Goal: Task Accomplishment & Management: Manage account settings

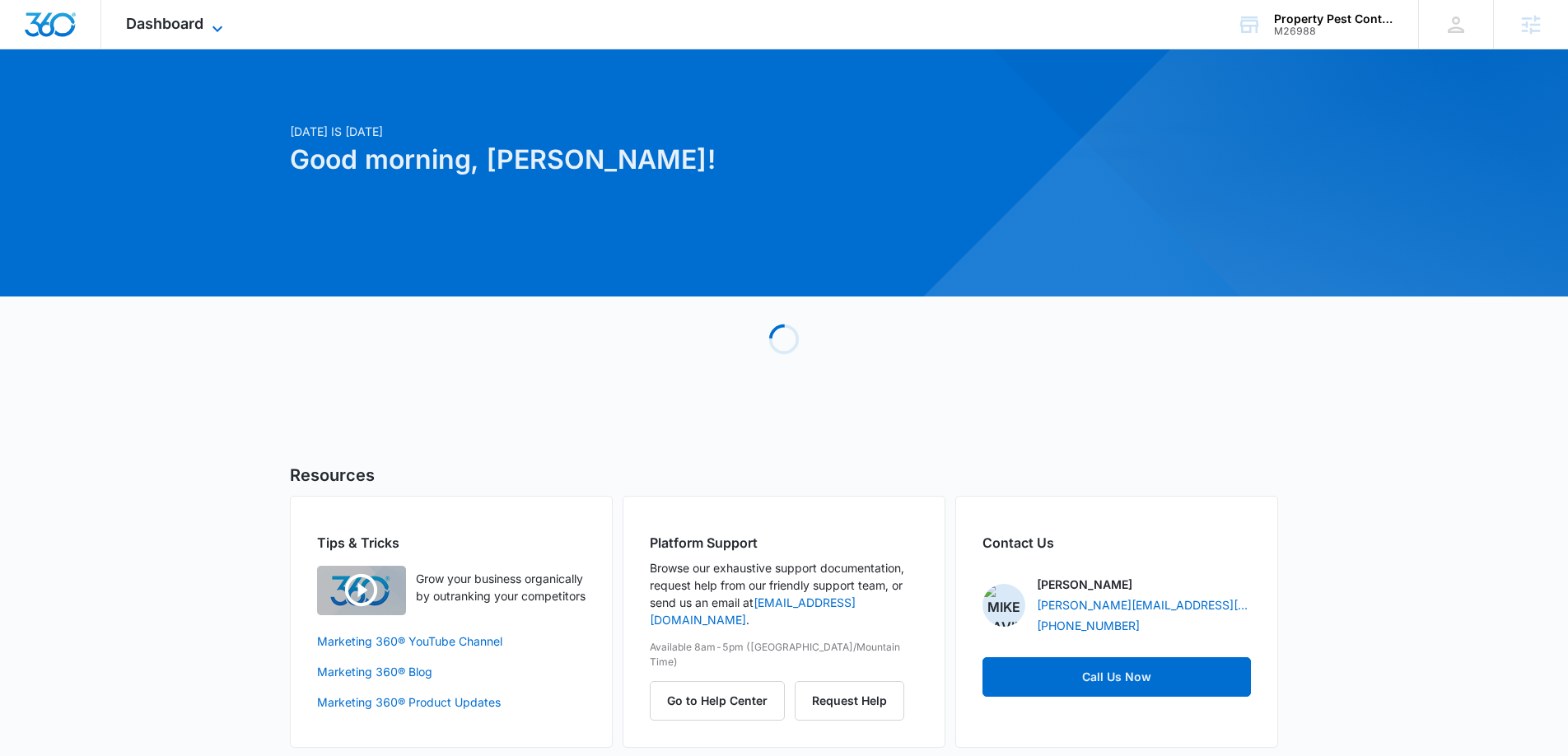
click at [217, 25] on icon at bounding box center [217, 29] width 20 height 20
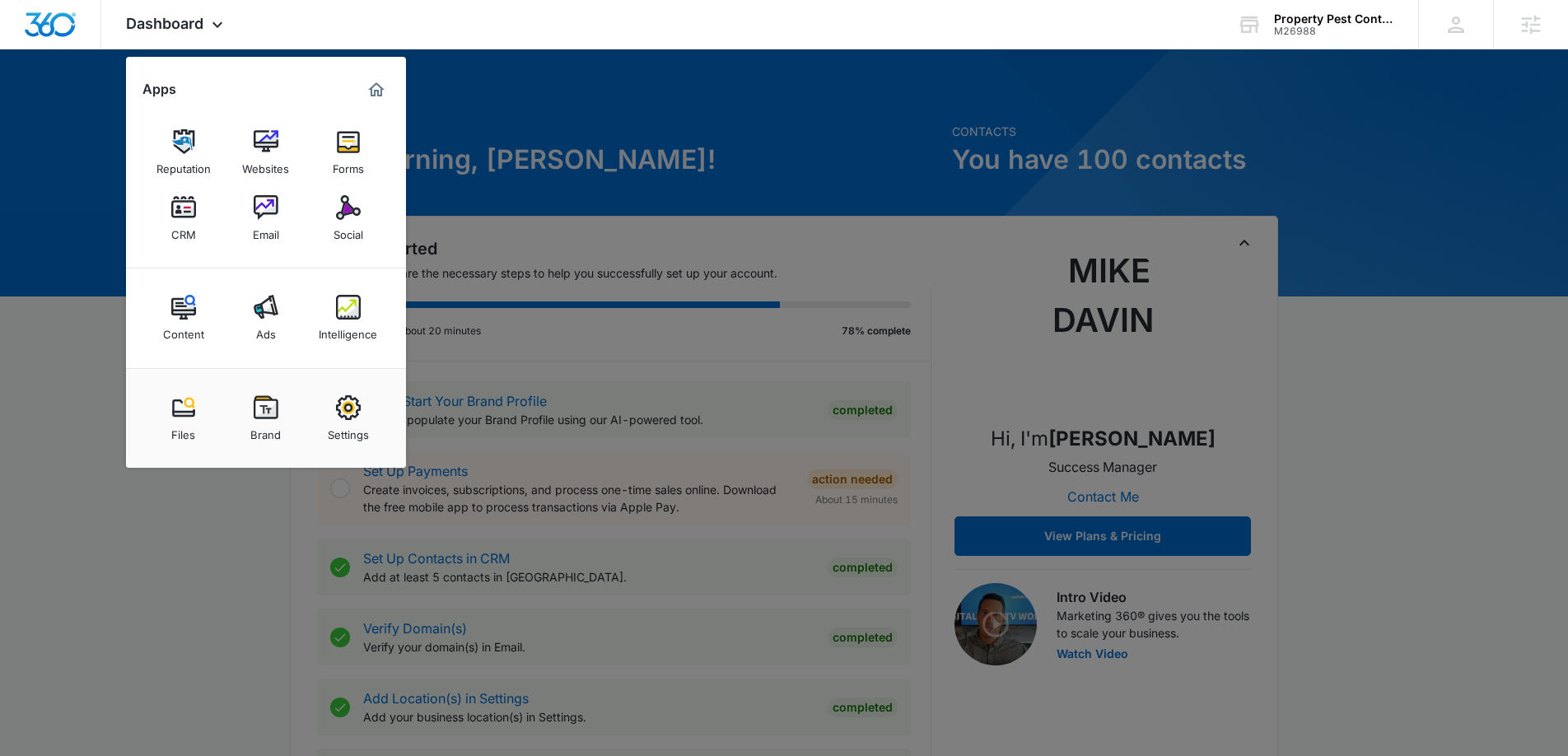
click at [343, 307] on img at bounding box center [348, 307] width 25 height 25
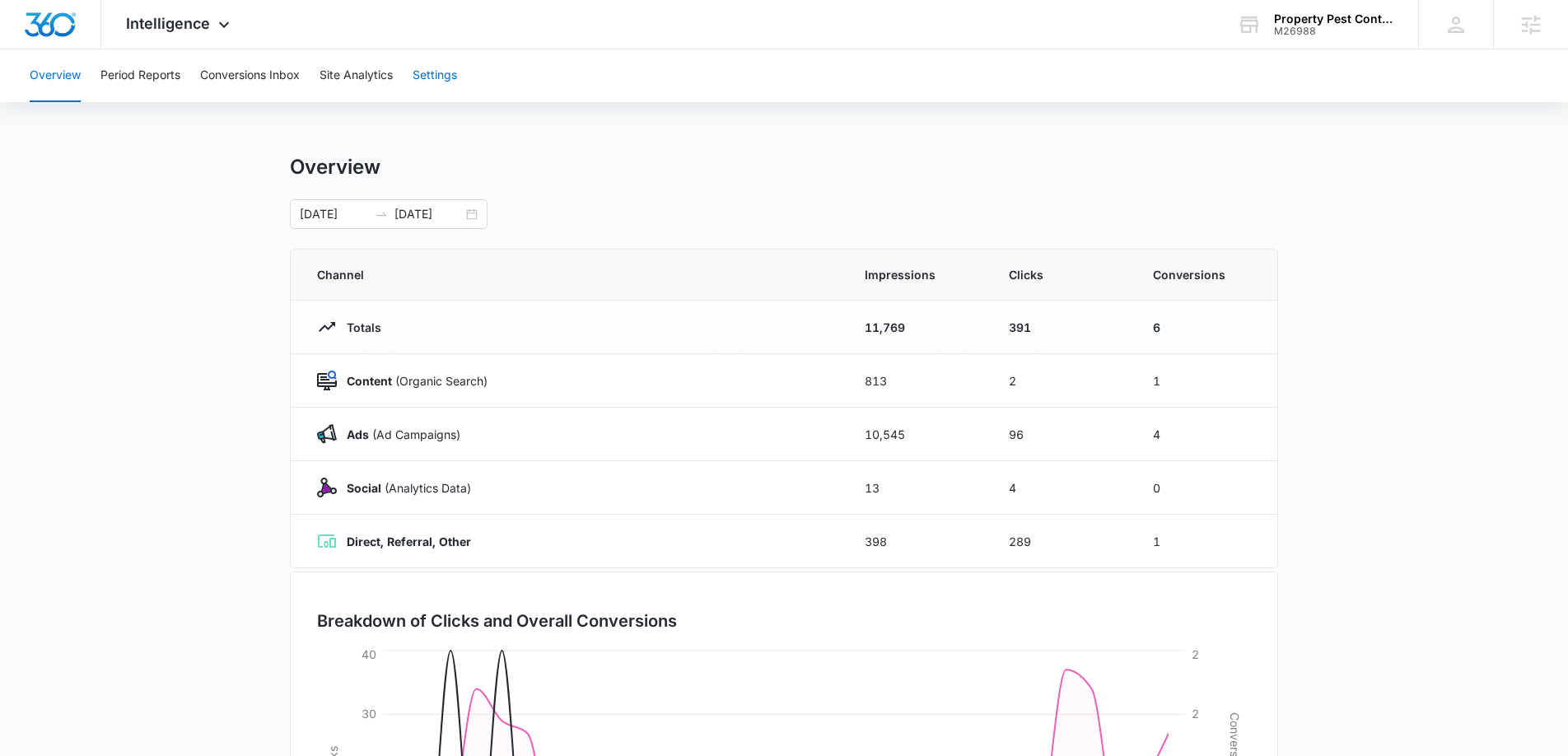
click at [442, 76] on button "Settings" at bounding box center [434, 75] width 44 height 53
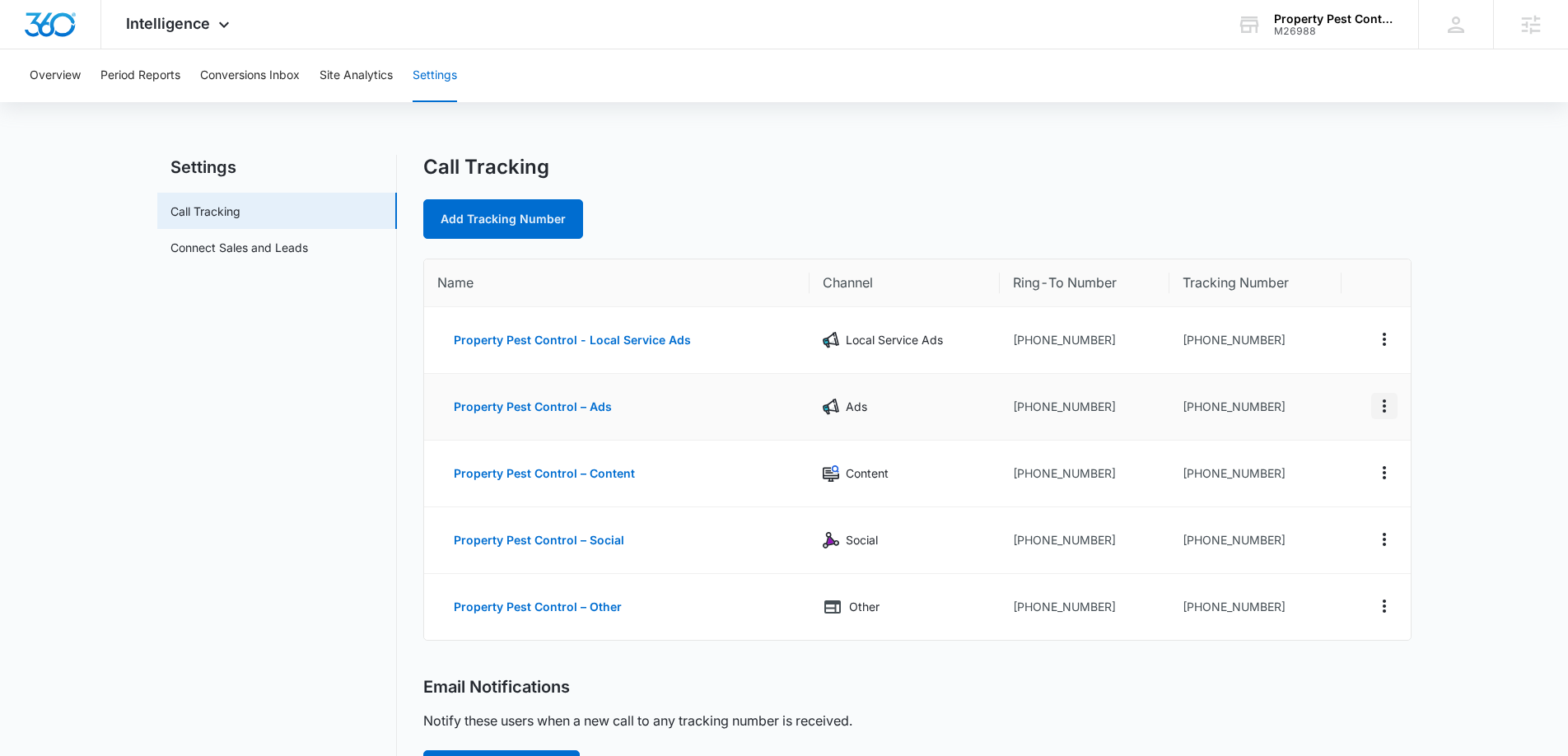
click at [1383, 411] on icon "Actions" at bounding box center [1384, 405] width 3 height 13
click at [1309, 429] on button "Delete" at bounding box center [1317, 418] width 94 height 25
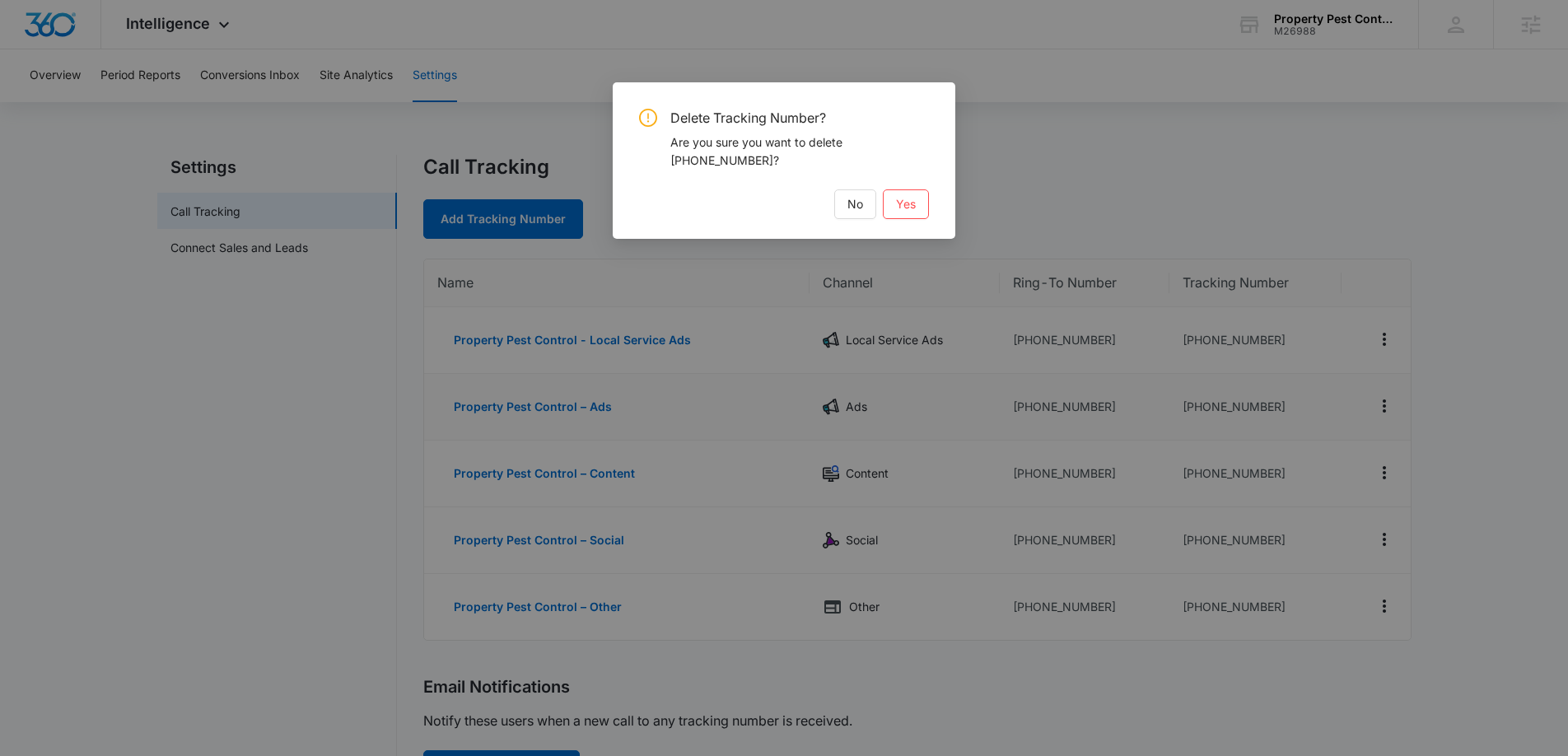
click at [1117, 177] on div "Delete Tracking Number? Are you sure you want to delete [PHONE_NUMBER]? No Yes" at bounding box center [784, 378] width 1568 height 756
click at [848, 210] on span "No" at bounding box center [855, 204] width 16 height 18
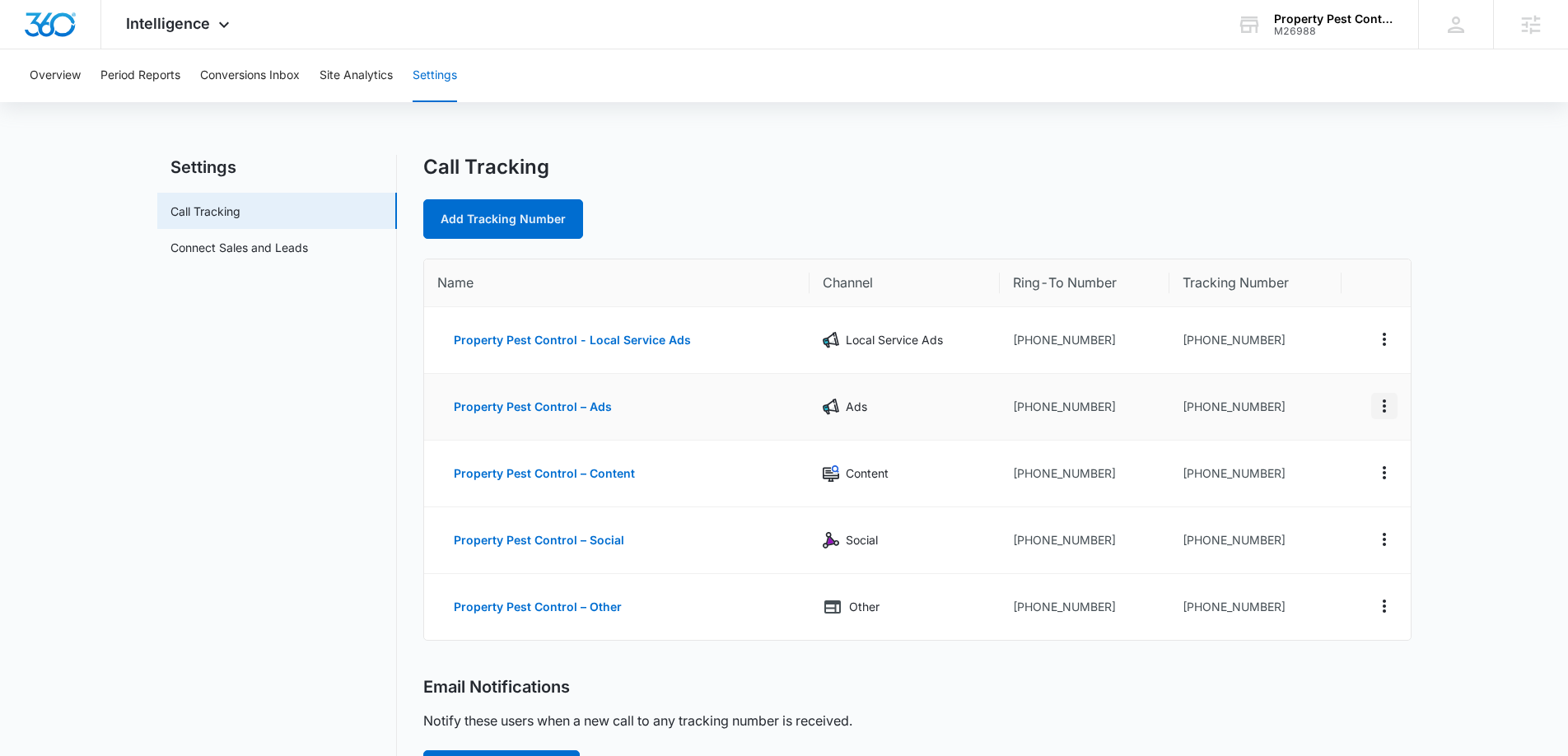
click at [1375, 411] on icon "Actions" at bounding box center [1384, 405] width 20 height 20
click at [1330, 417] on button "Delete" at bounding box center [1317, 418] width 94 height 25
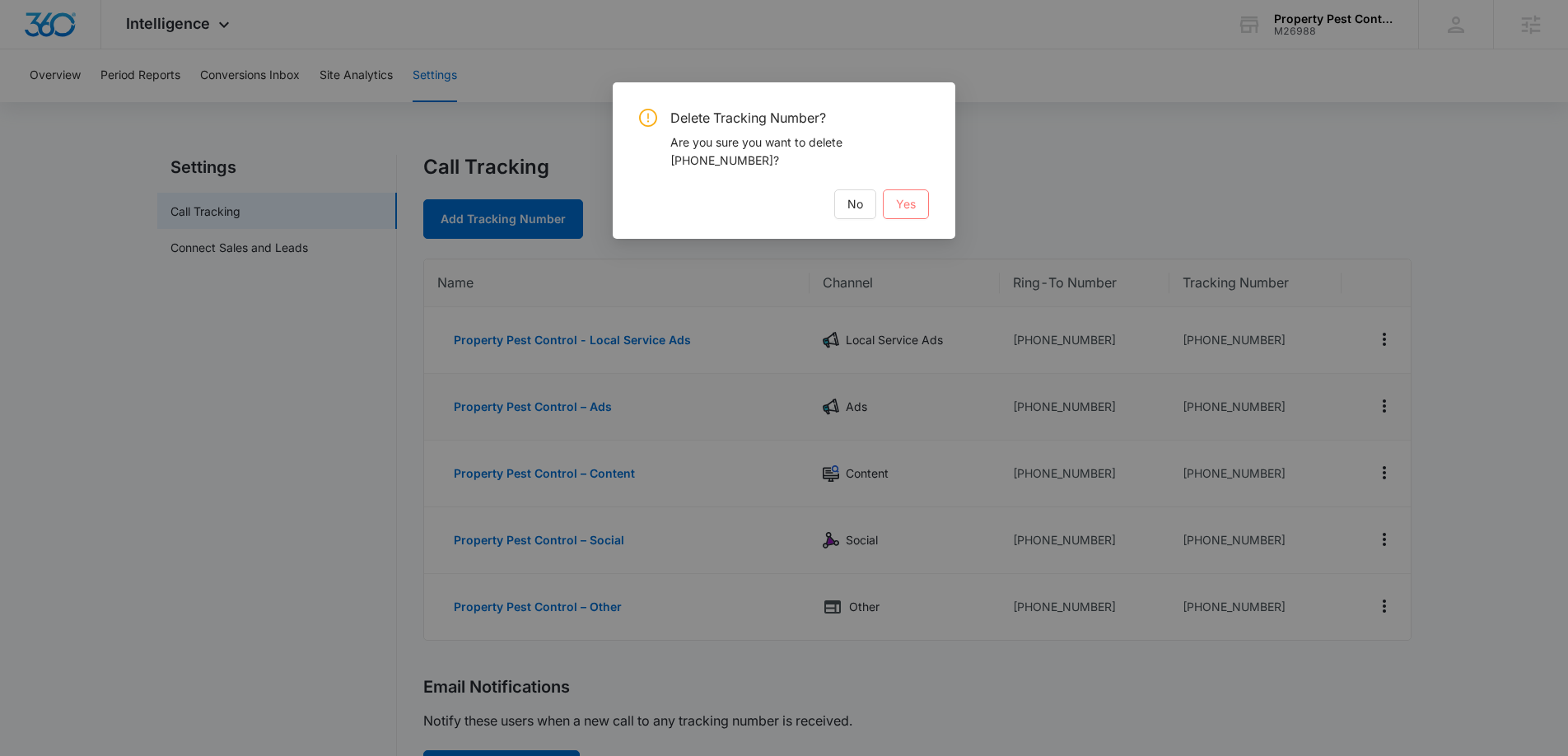
click at [918, 202] on button "Yes" at bounding box center [906, 204] width 46 height 29
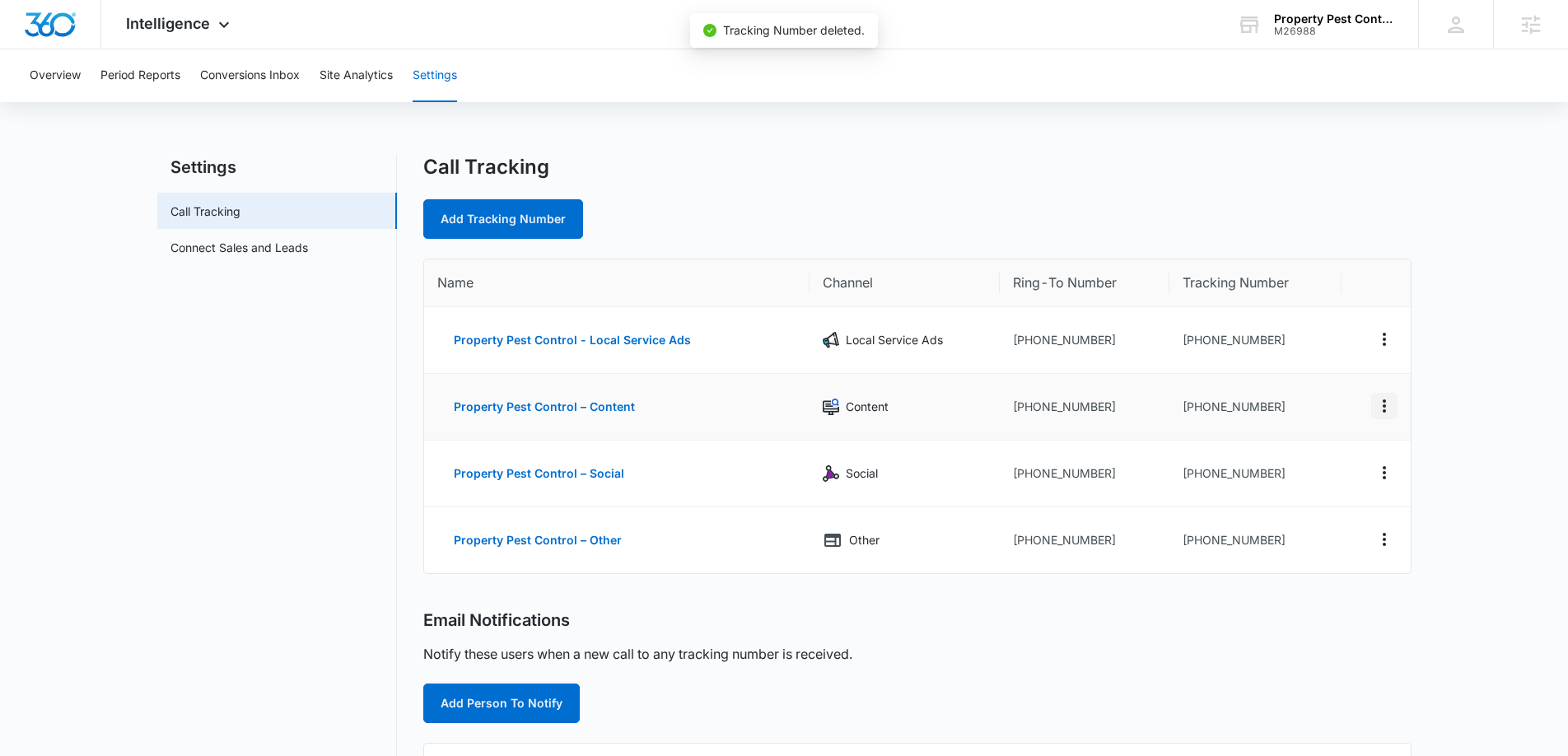
click at [1385, 396] on icon "Actions" at bounding box center [1384, 405] width 20 height 20
click at [1328, 414] on button "Delete" at bounding box center [1317, 418] width 94 height 25
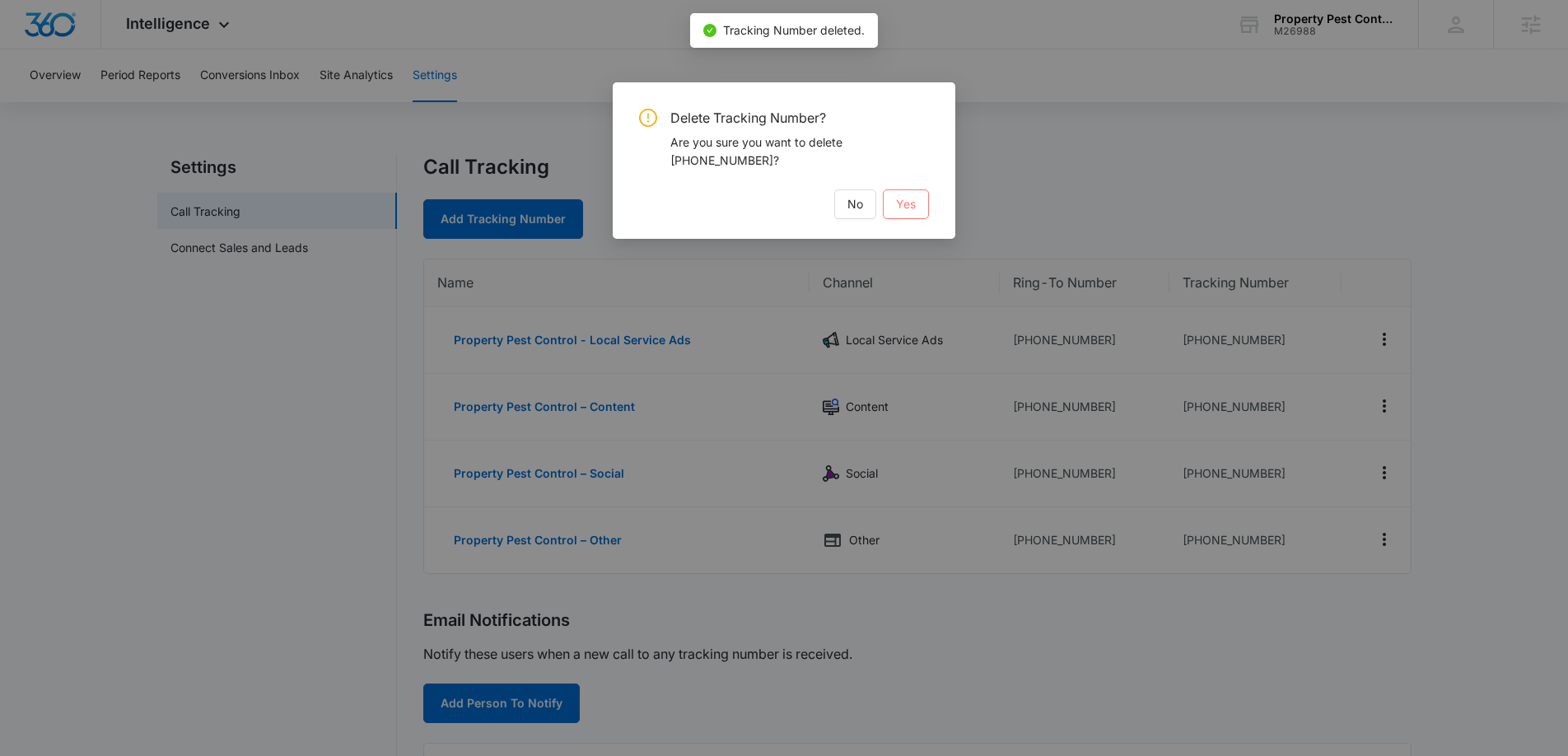
click at [914, 201] on span "Yes" at bounding box center [906, 204] width 20 height 18
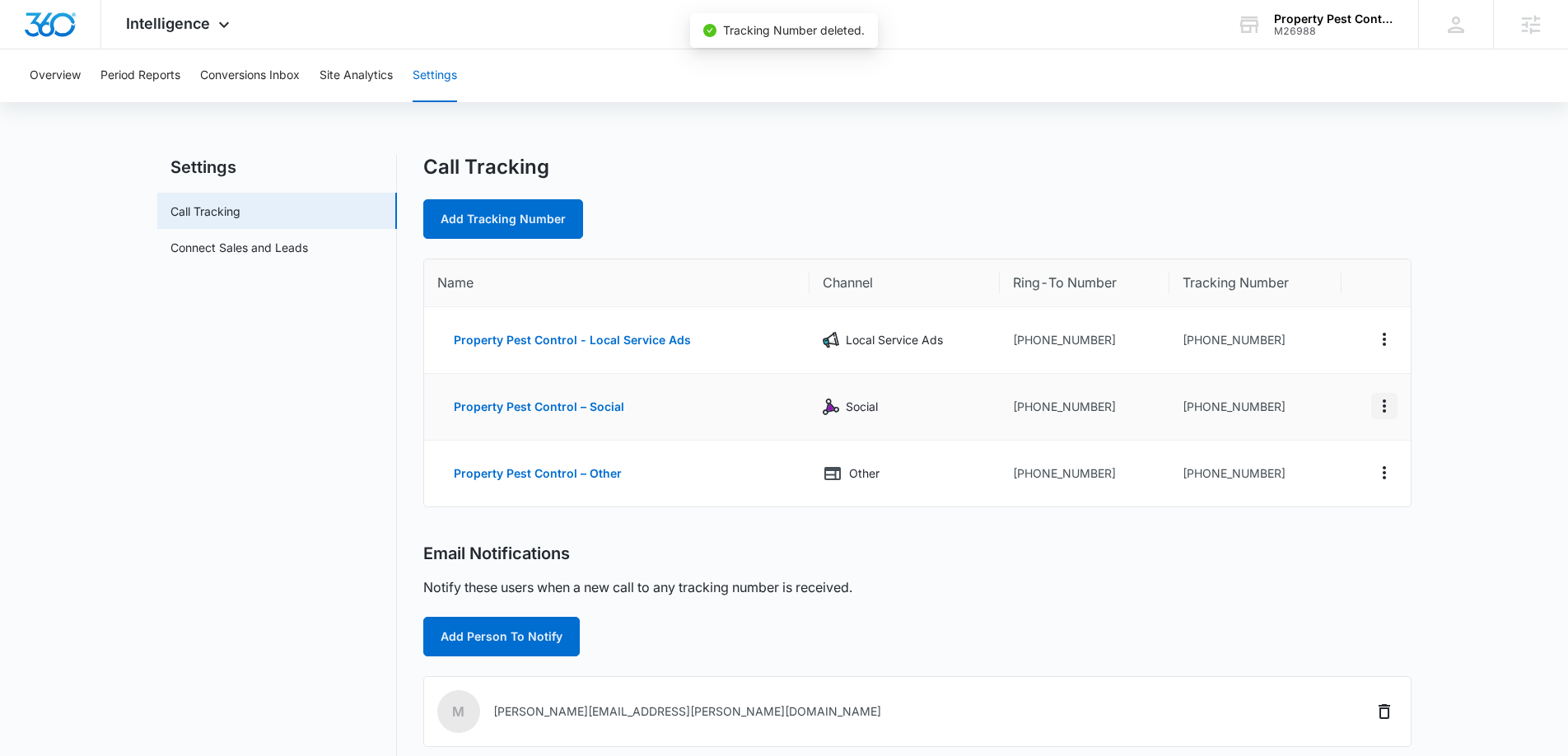
click at [1383, 408] on icon "Actions" at bounding box center [1384, 405] width 20 height 20
click at [1321, 414] on div "Delete" at bounding box center [1307, 417] width 35 height 11
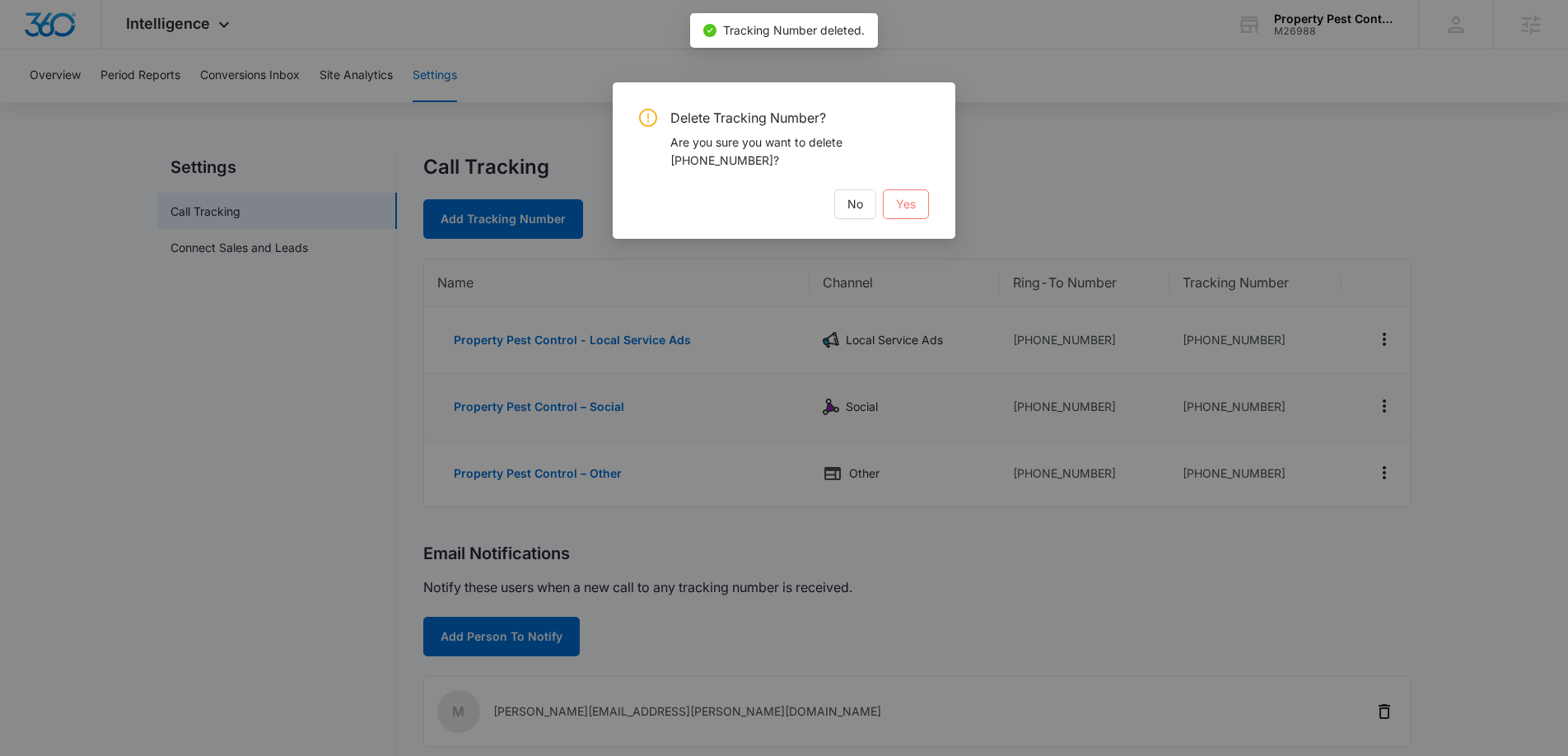
click at [912, 210] on span "Yes" at bounding box center [906, 204] width 20 height 18
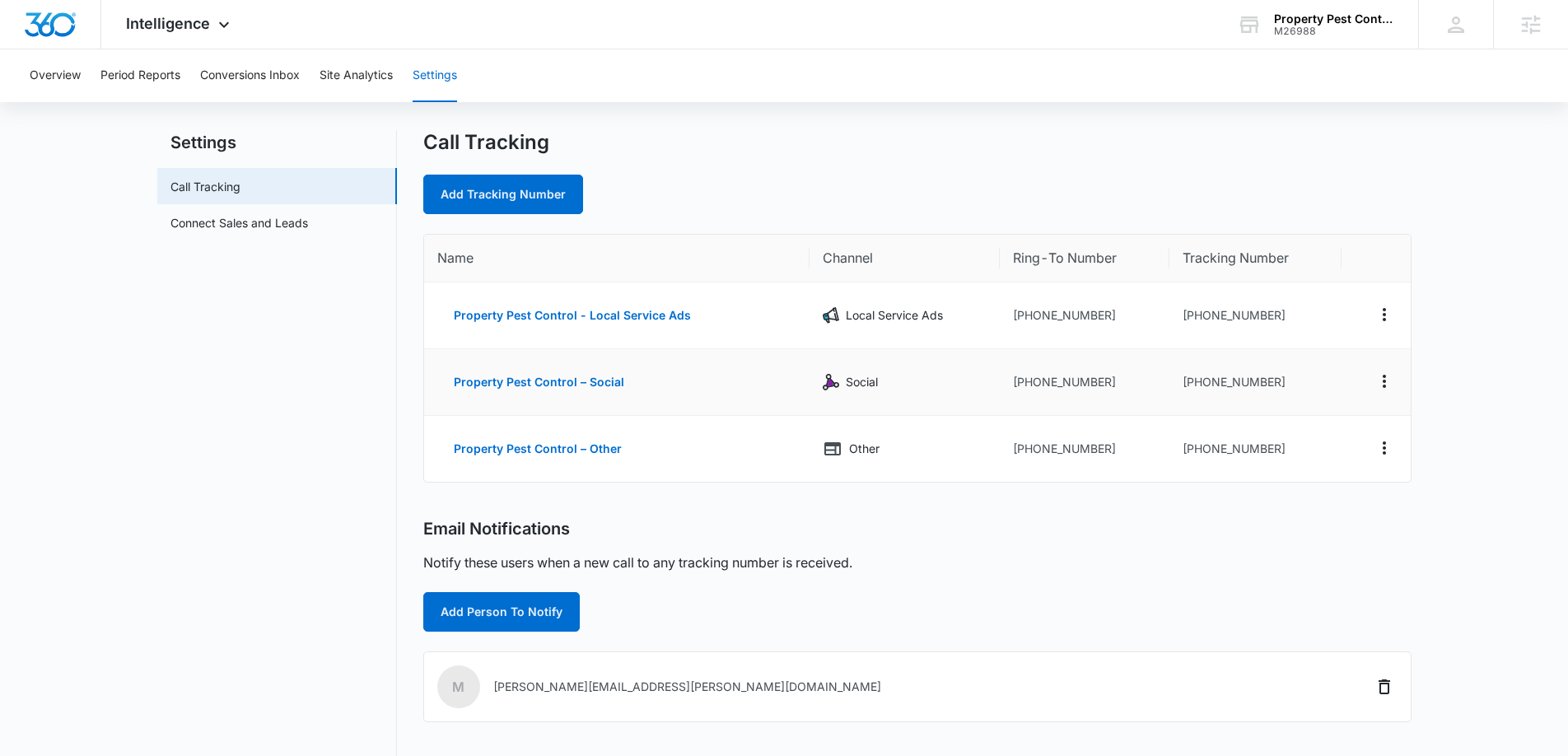
scroll to position [22, 0]
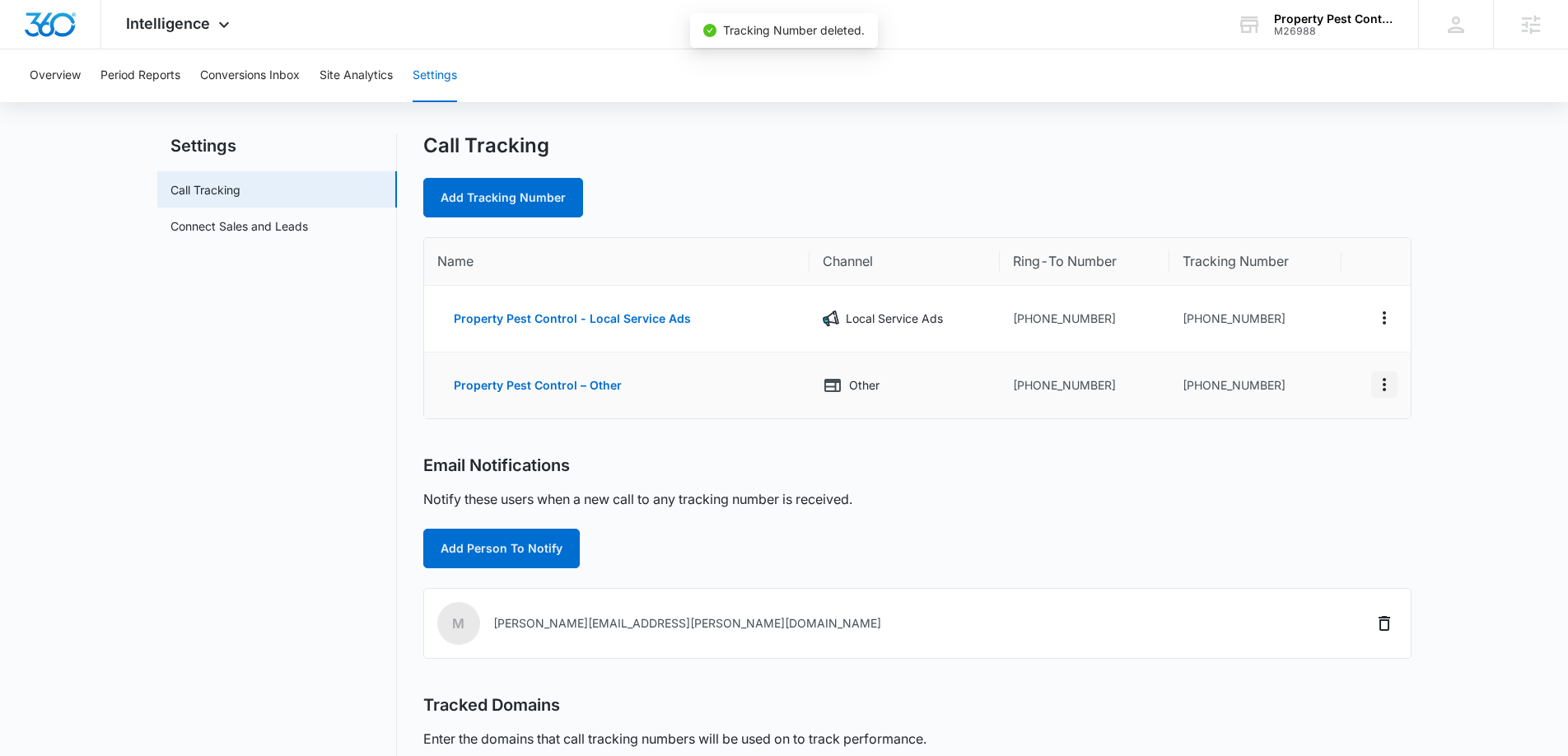
click at [1383, 389] on icon "Actions" at bounding box center [1384, 384] width 3 height 13
click at [1341, 396] on button "Delete" at bounding box center [1317, 391] width 94 height 25
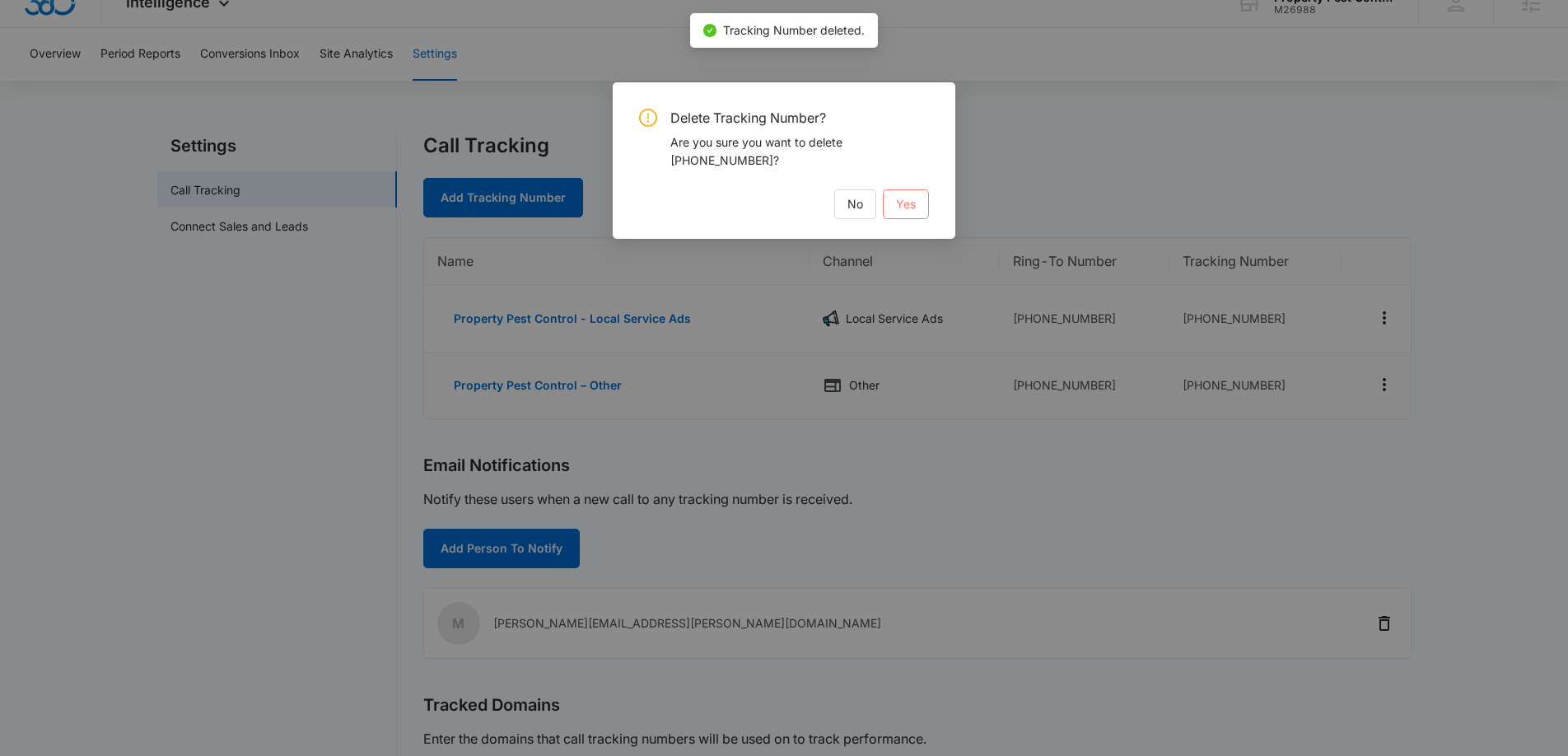
click at [914, 208] on span "Yes" at bounding box center [906, 204] width 20 height 18
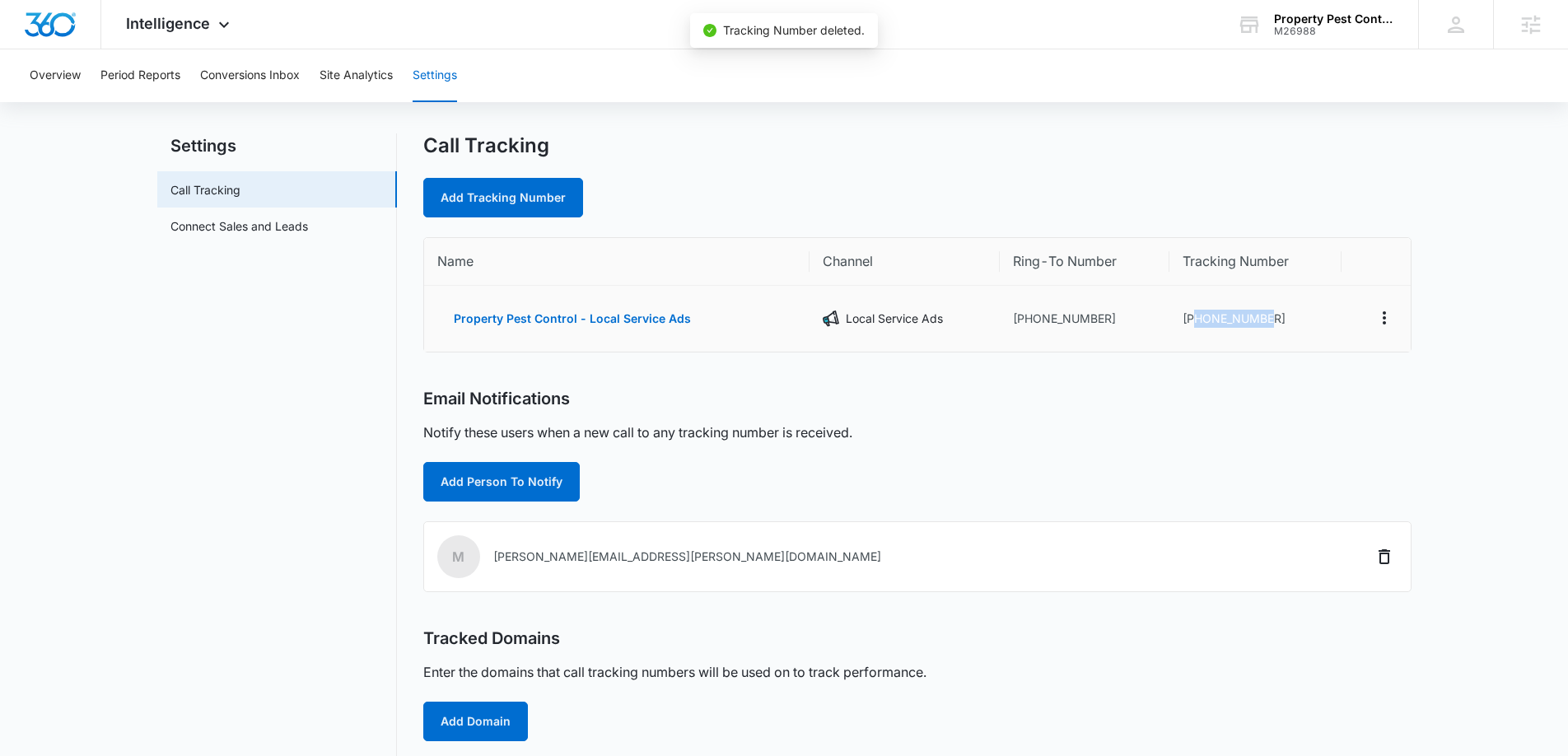
drag, startPoint x: 1239, startPoint y: 322, endPoint x: 1196, endPoint y: 321, distance: 43.0
click at [1196, 321] on td "[PHONE_NUMBER]" at bounding box center [1255, 319] width 172 height 66
copy td "4808783784"
click at [566, 316] on button "Property Pest Control - Local Service Ads" at bounding box center [572, 319] width 270 height 40
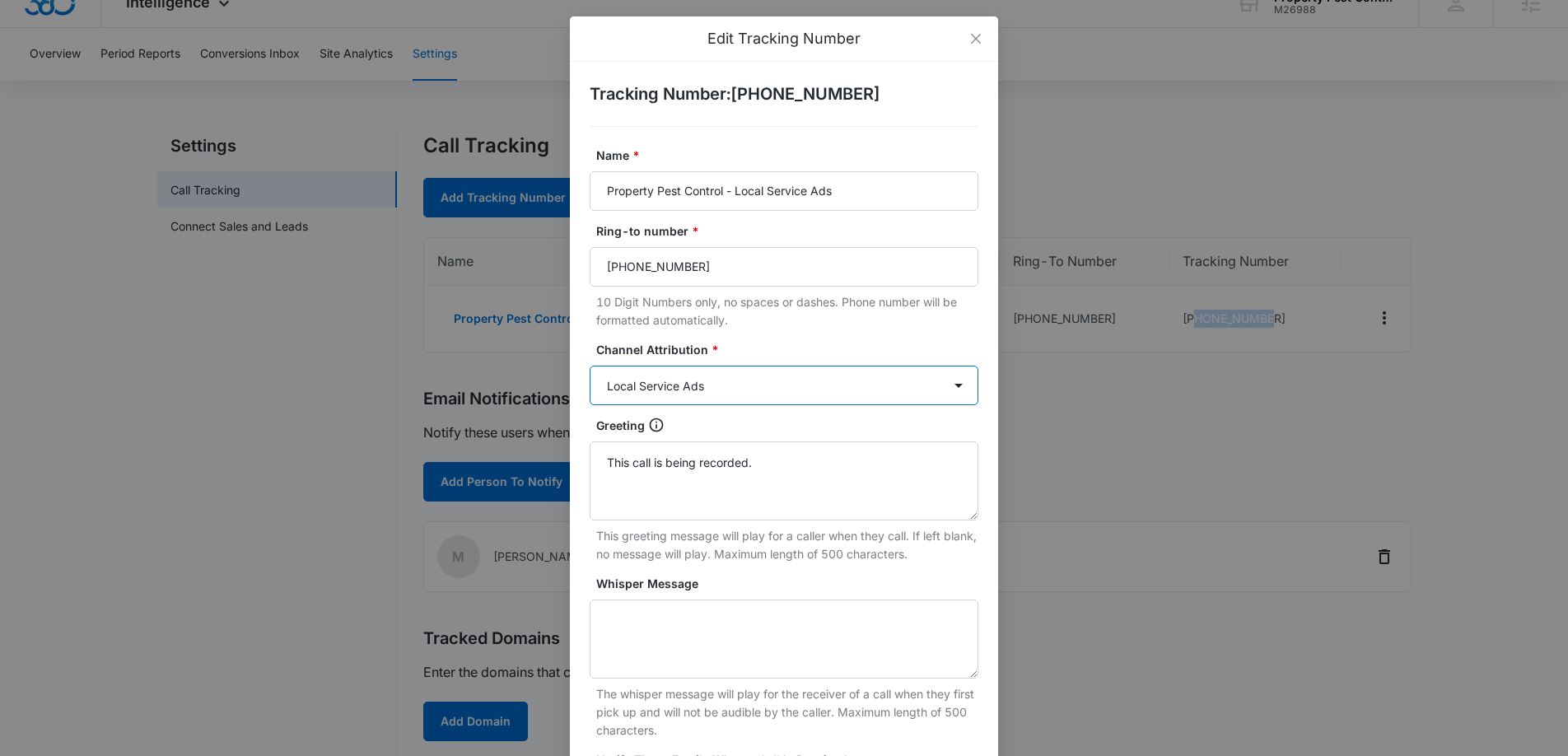
click at [732, 386] on select "Ads Local Service Ads Content Social Other" at bounding box center [784, 385] width 389 height 40
select select "ADS"
click at [590, 365] on select "Ads Local Service Ads Content Social Other" at bounding box center [784, 385] width 389 height 40
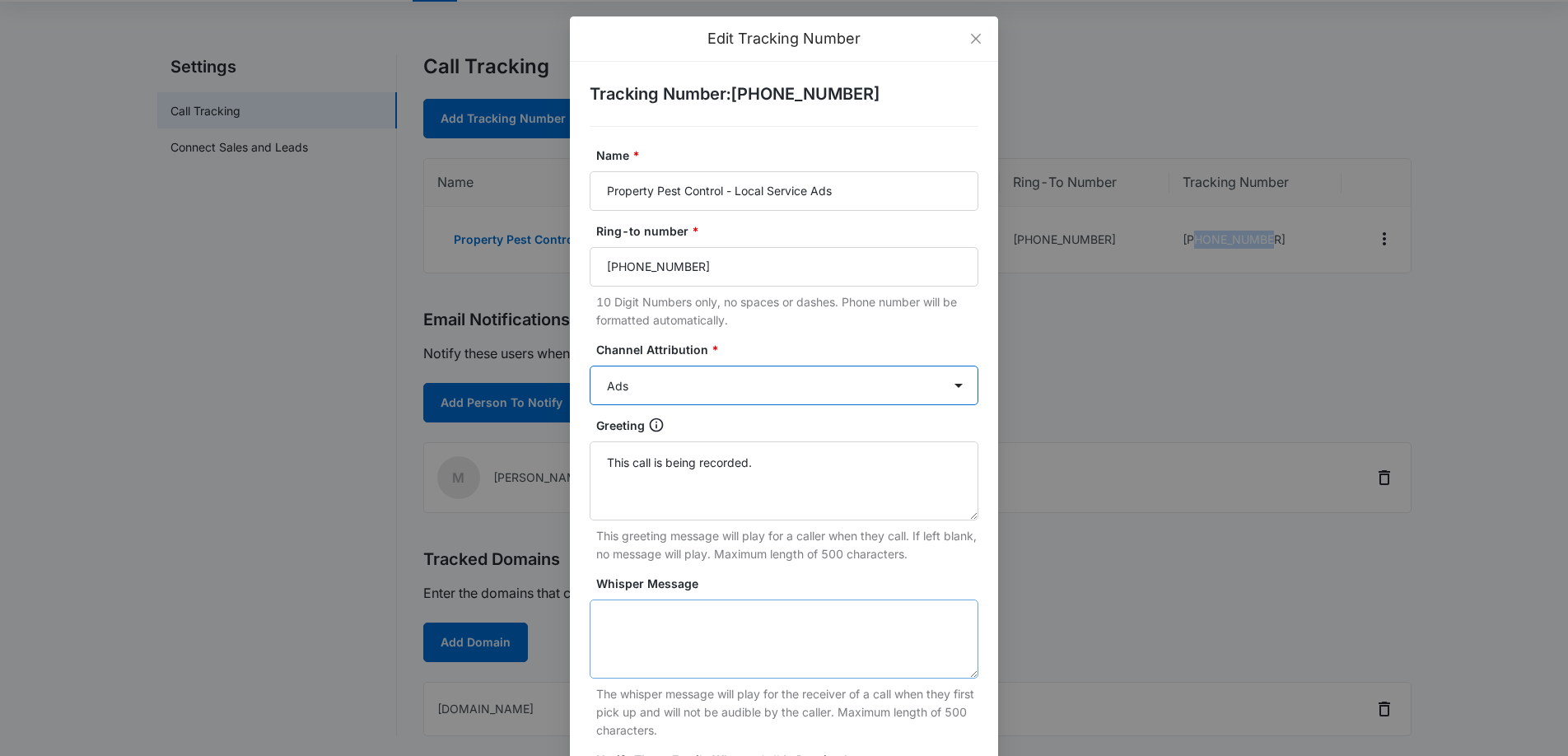
scroll to position [237, 0]
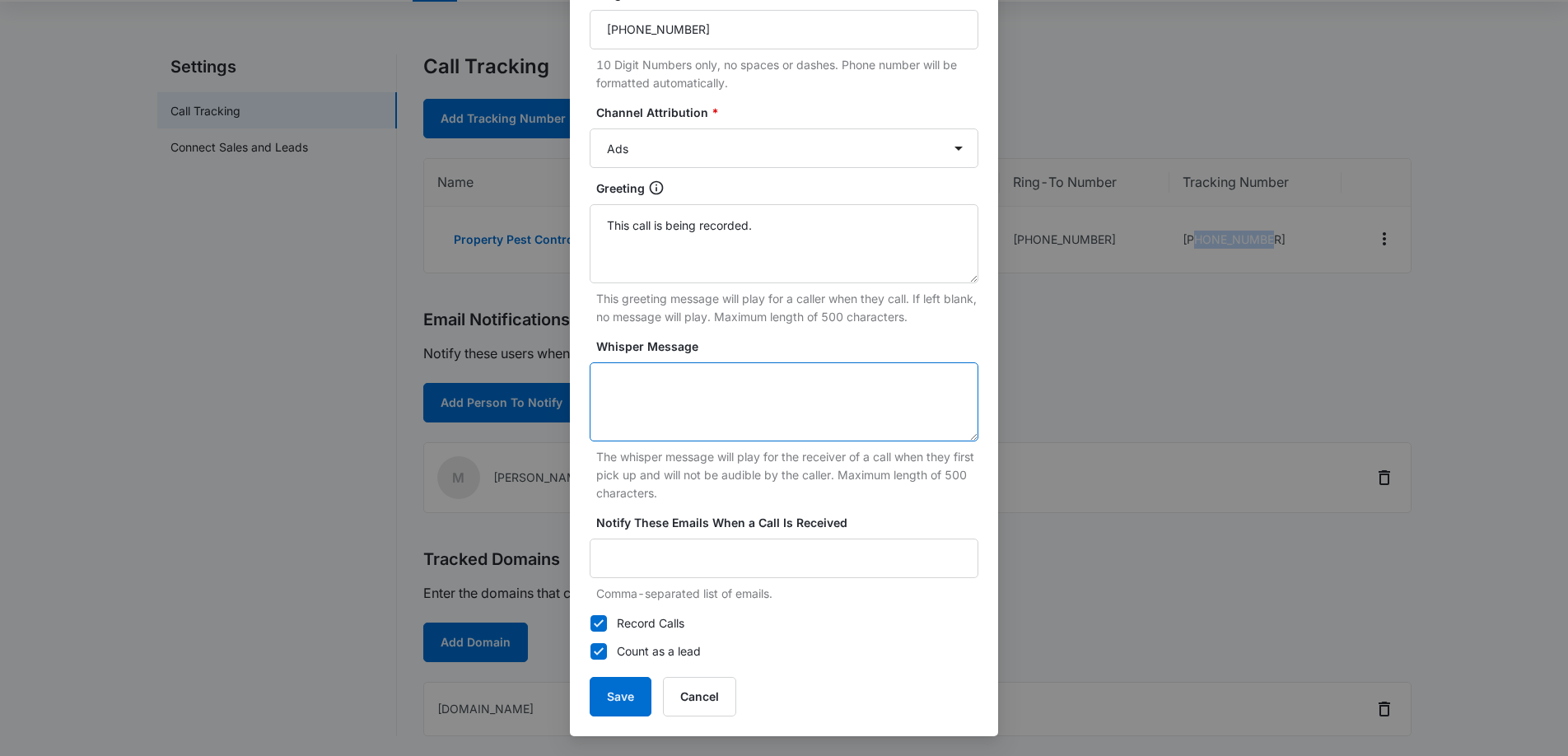
click at [655, 416] on textarea "Whisper Message" at bounding box center [784, 401] width 389 height 79
type textarea "Marketing Three Sixty Lead"
click at [631, 686] on button "Save" at bounding box center [620, 697] width 61 height 40
click at [624, 696] on button "Save" at bounding box center [620, 697] width 61 height 40
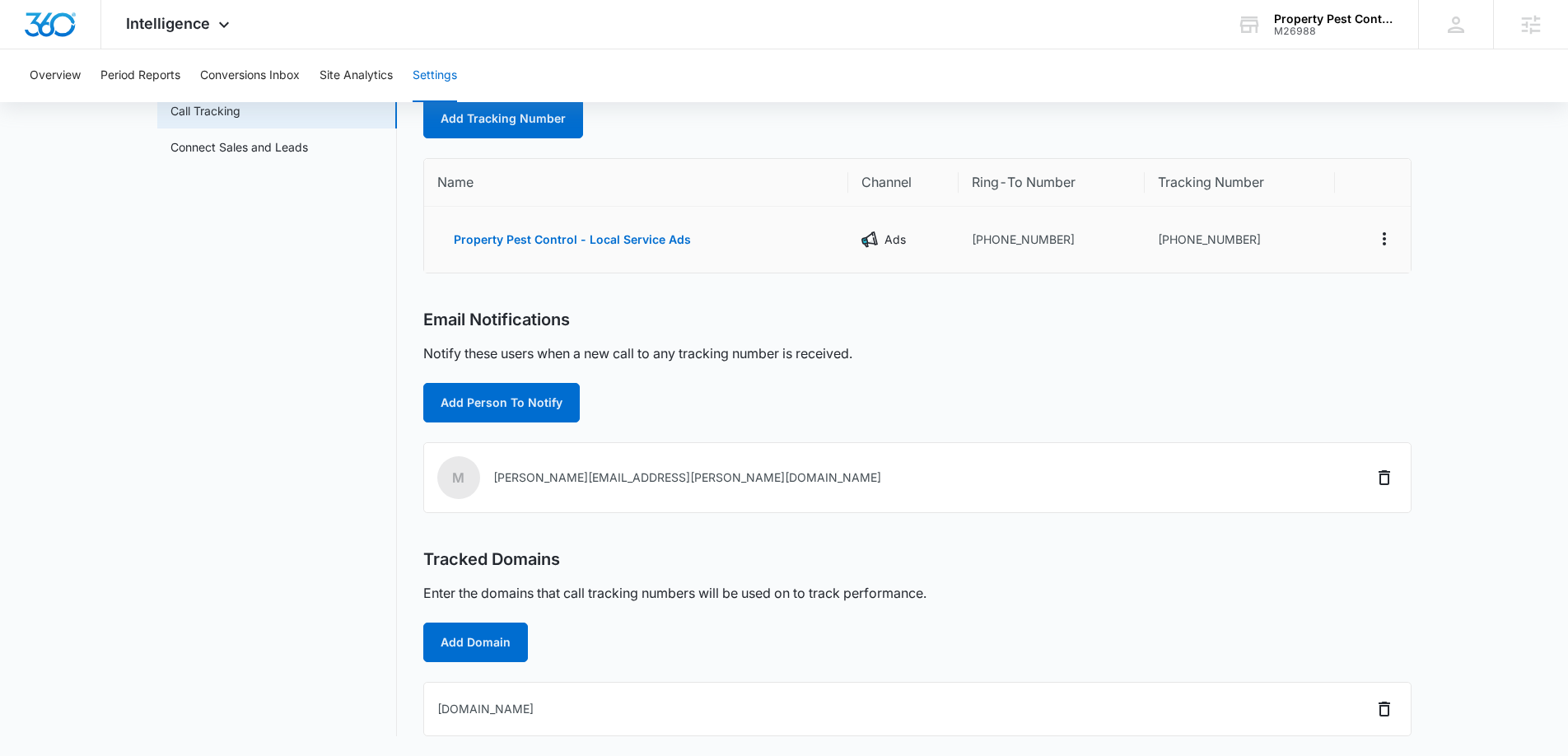
click at [982, 243] on td "[PHONE_NUMBER]" at bounding box center [1051, 240] width 186 height 66
click at [1389, 244] on icon "Actions" at bounding box center [1384, 238] width 20 height 20
click at [1298, 216] on div "Edit" at bounding box center [1307, 221] width 35 height 11
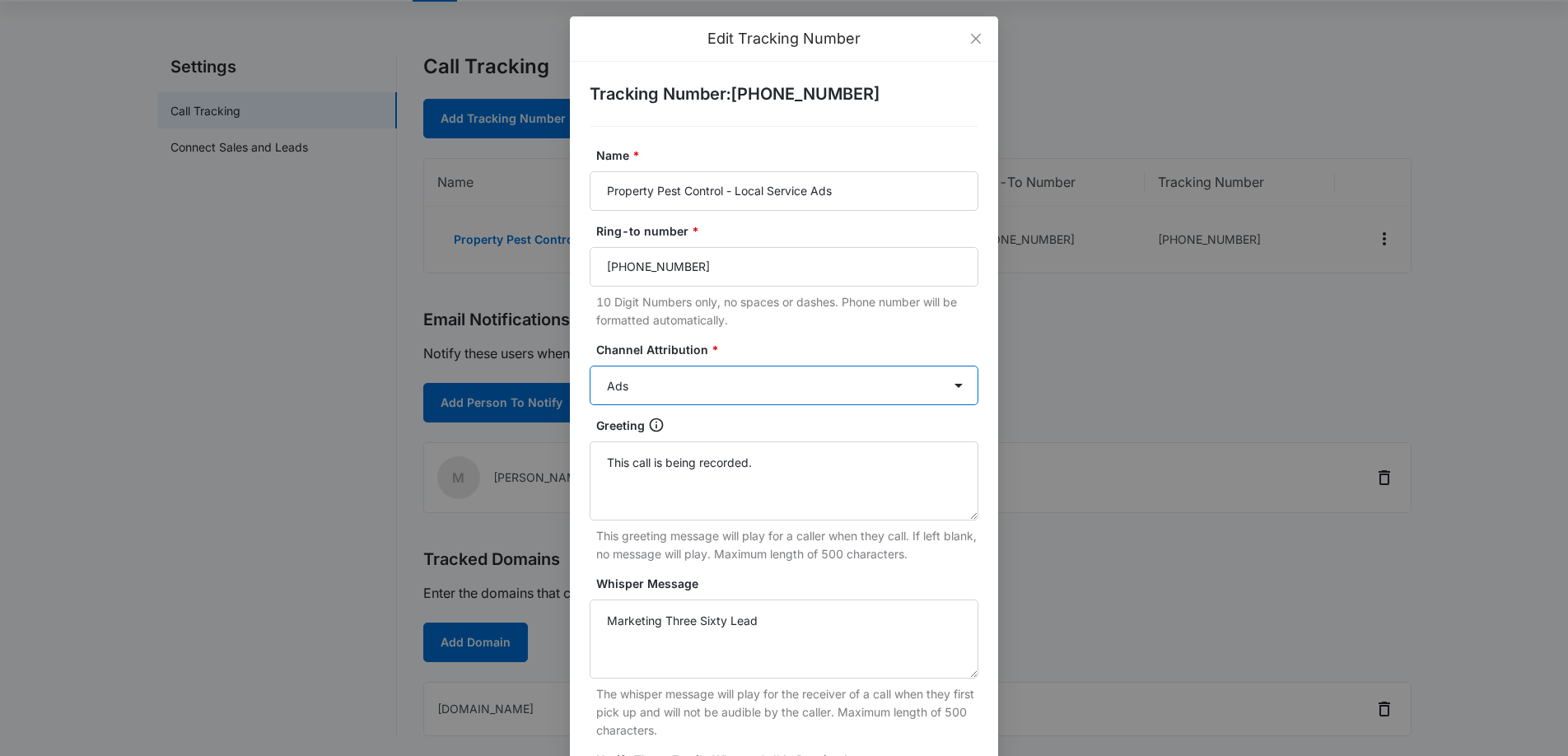
click at [712, 378] on select "Ads Local Service Ads Content Social Other" at bounding box center [784, 385] width 389 height 40
select select "OTHER"
click at [590, 365] on select "Ads Local Service Ads Content Social Other" at bounding box center [784, 385] width 389 height 40
click at [760, 339] on form "Name * Property Pest Control - Local Service Ads Ring-to number * [PHONE_NUMBER…" at bounding box center [784, 550] width 389 height 807
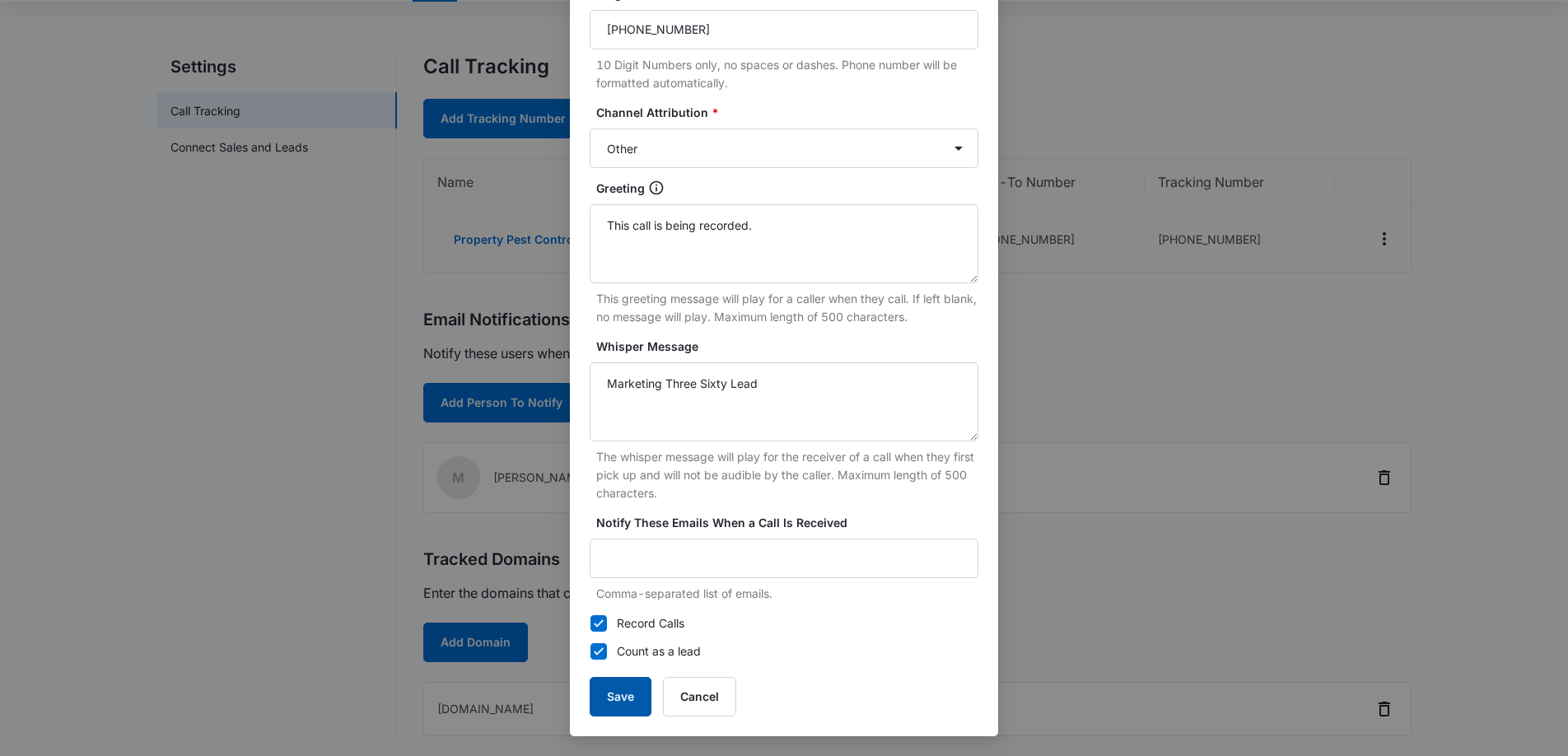
click at [630, 691] on button "Save" at bounding box center [620, 697] width 61 height 40
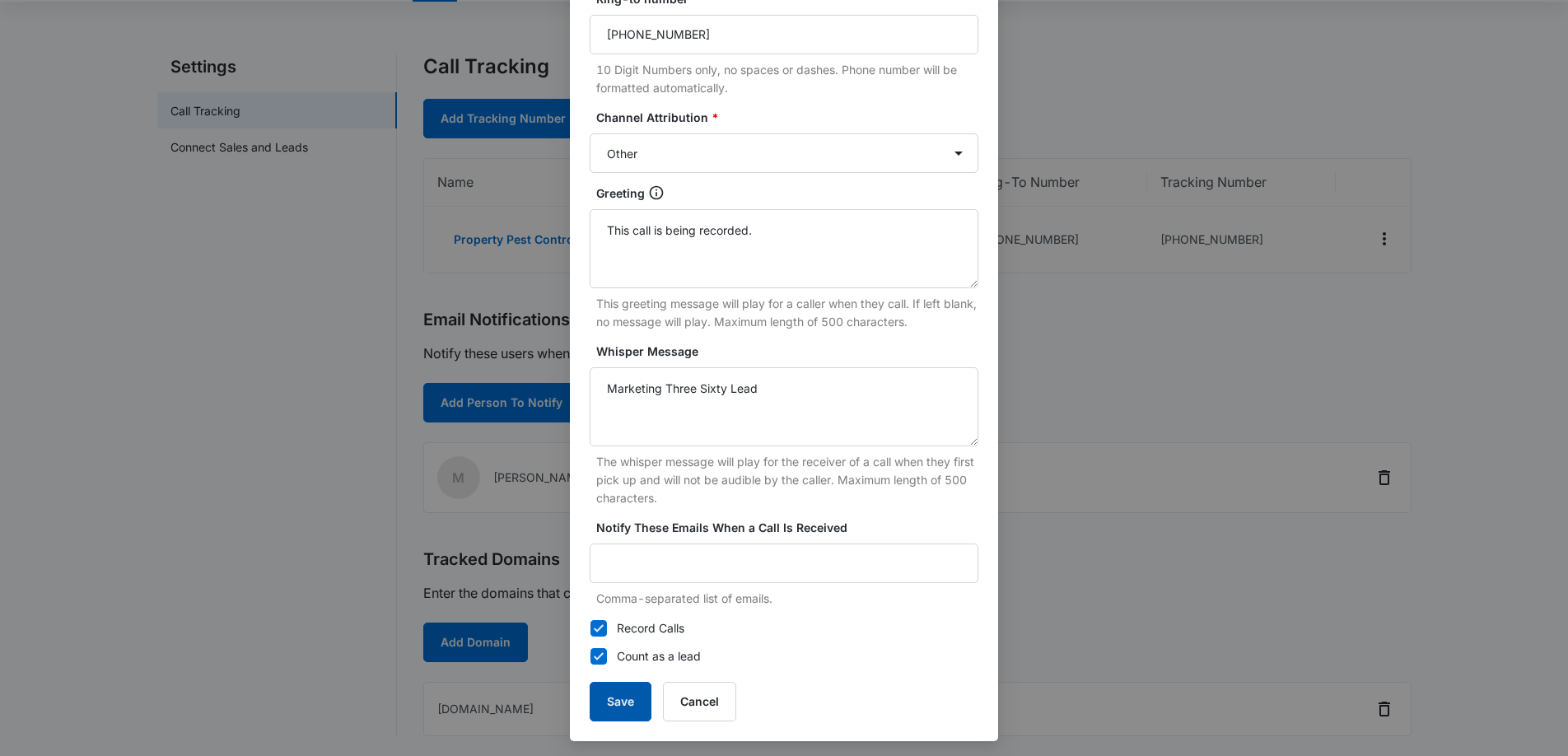
scroll to position [221, 0]
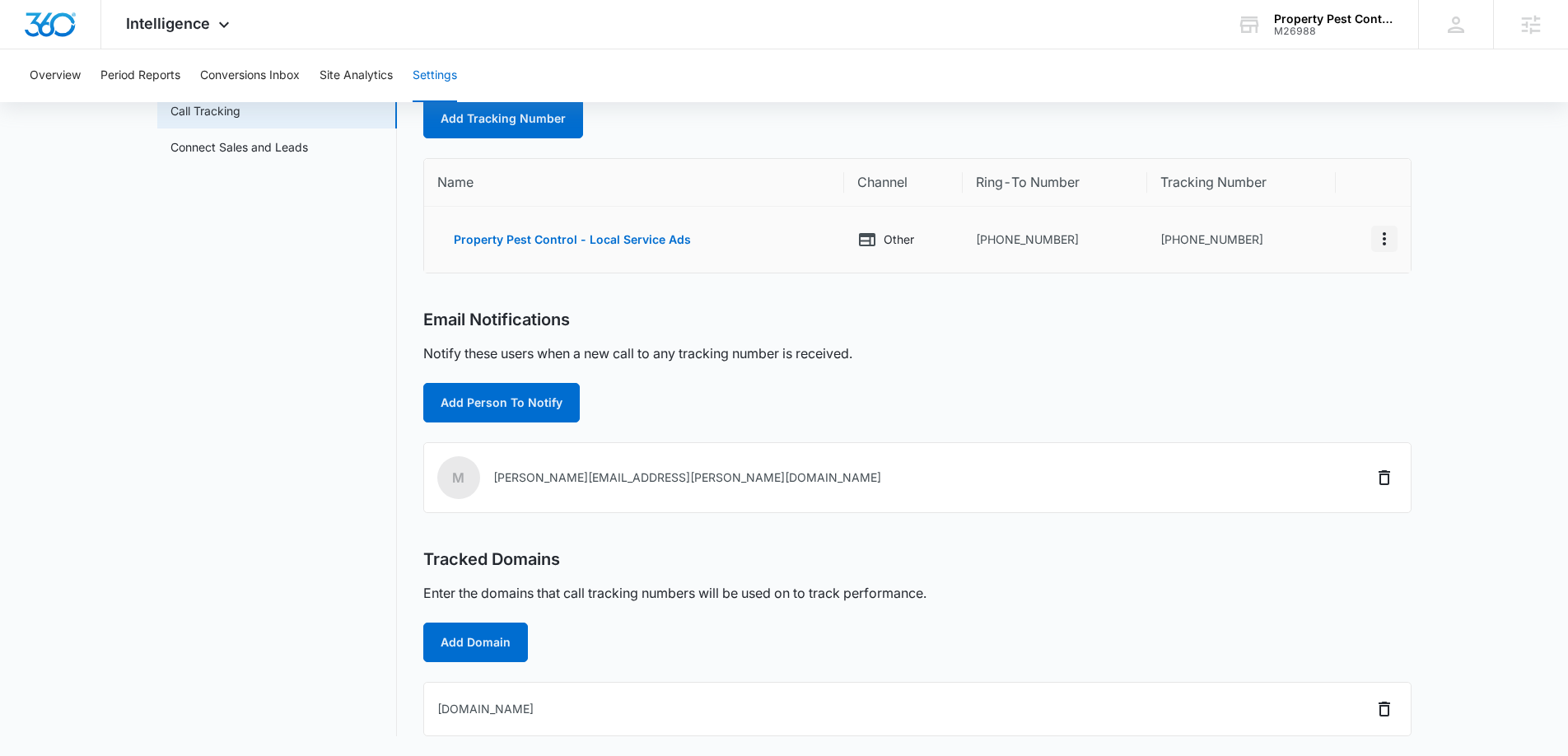
click at [1382, 240] on icon "Actions" at bounding box center [1384, 238] width 20 height 20
click at [1300, 216] on div "Edit" at bounding box center [1307, 221] width 35 height 11
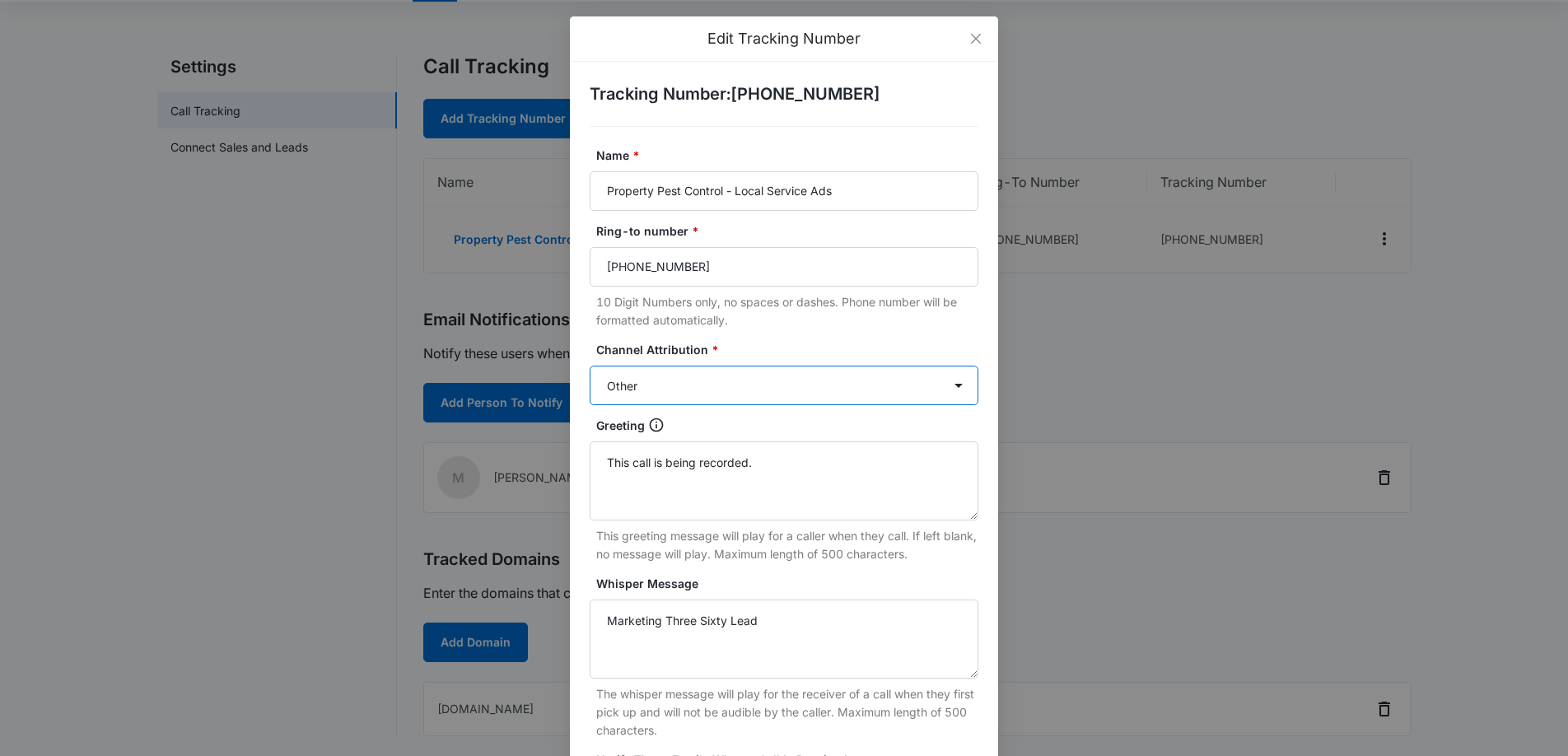
click at [669, 386] on select "Ads Local Service Ads Content Social Other" at bounding box center [784, 385] width 389 height 40
select select "ADS"
click at [590, 365] on select "Ads Local Service Ads Content Social Other" at bounding box center [784, 385] width 389 height 40
click at [777, 333] on form "Name * Property Pest Control - Local Service Ads Ring-to number * [PHONE_NUMBER…" at bounding box center [784, 550] width 389 height 807
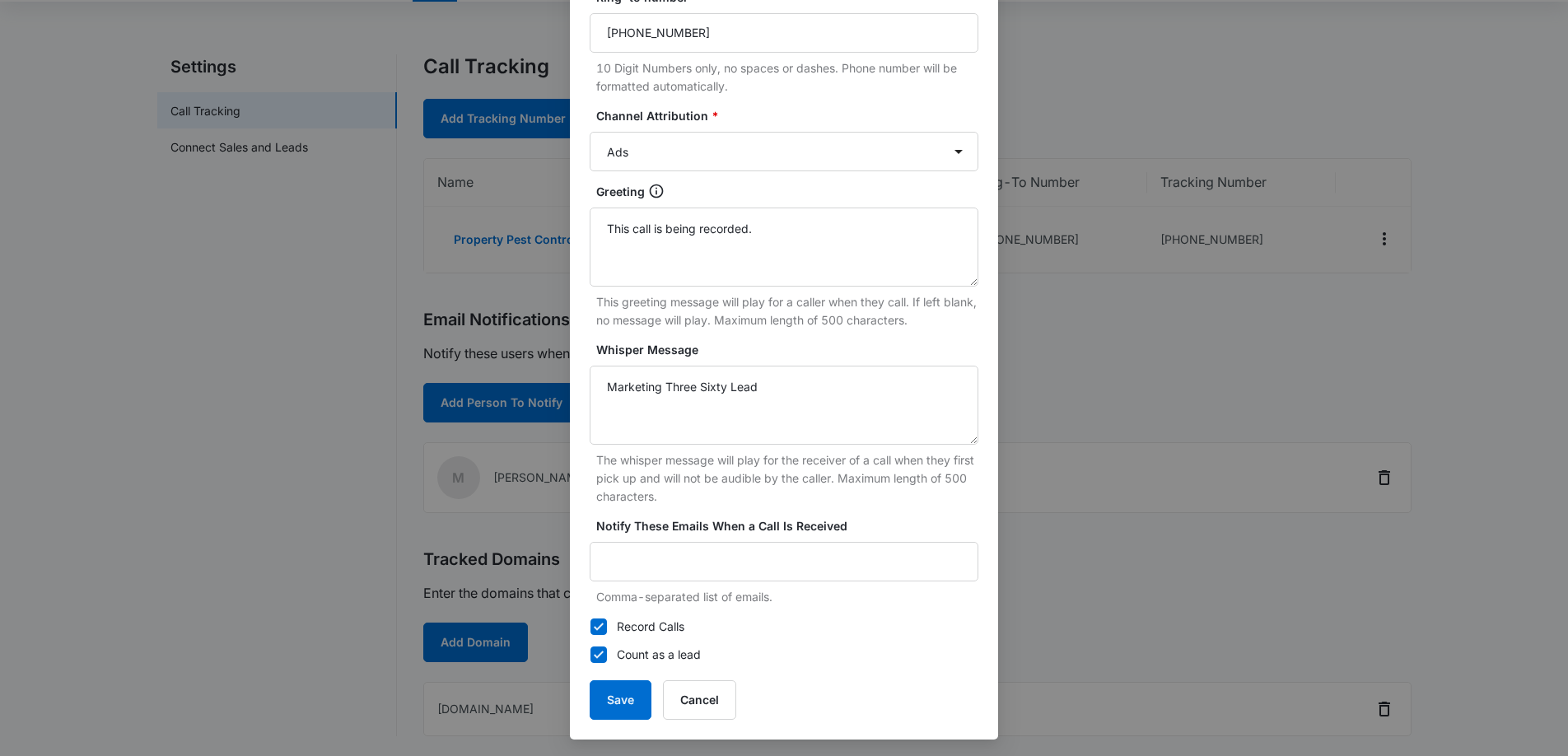
scroll to position [237, 0]
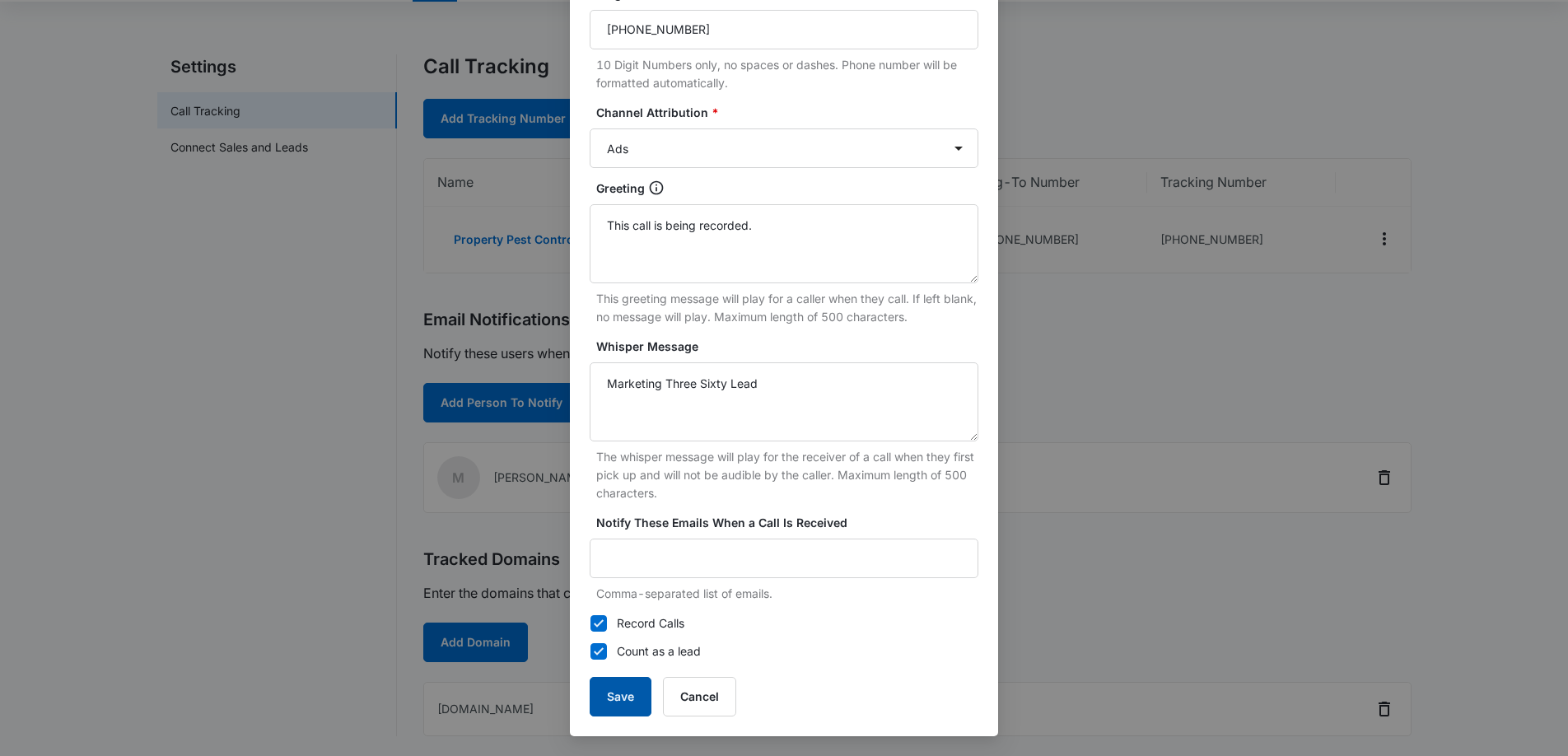
click at [606, 701] on button "Save" at bounding box center [620, 697] width 61 height 40
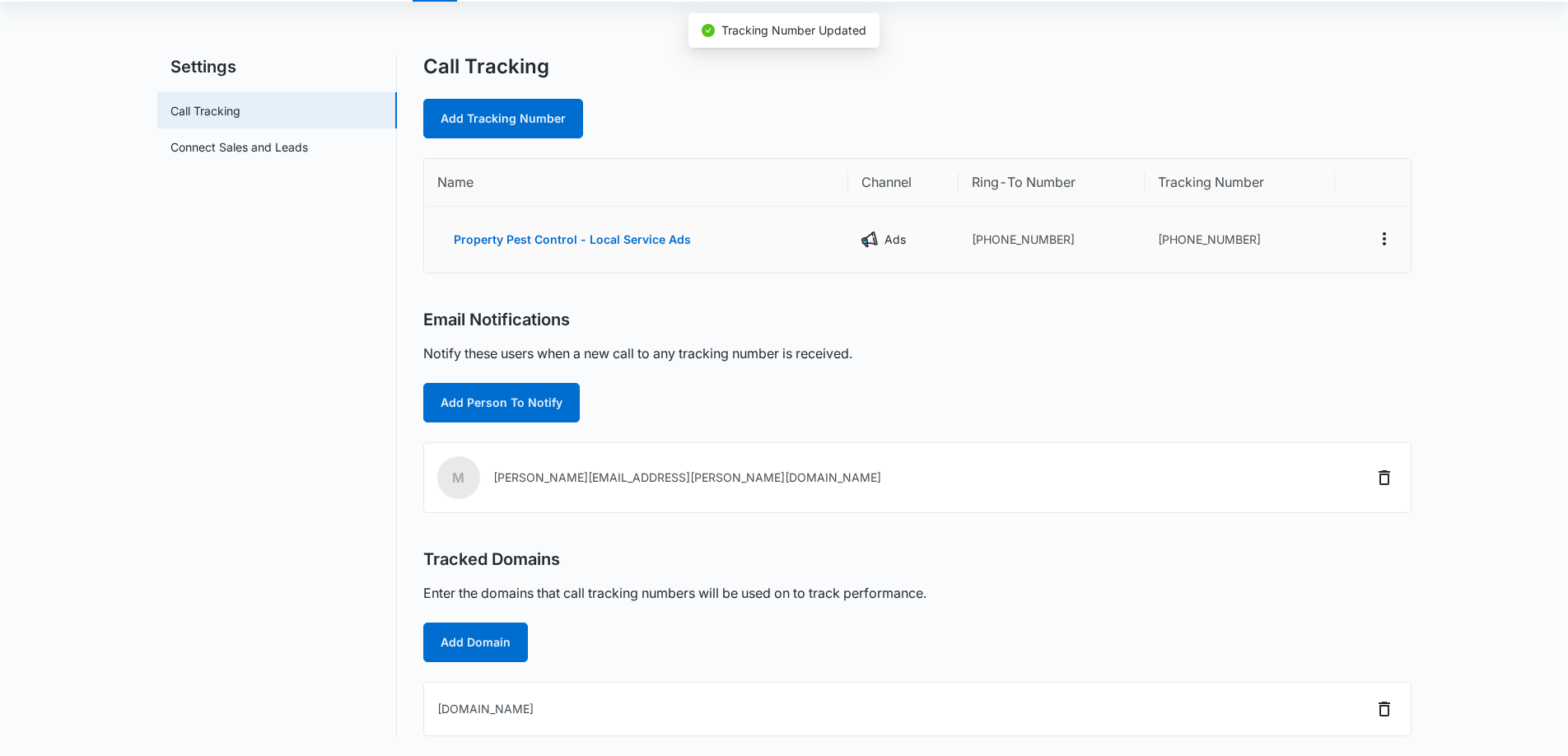
scroll to position [221, 0]
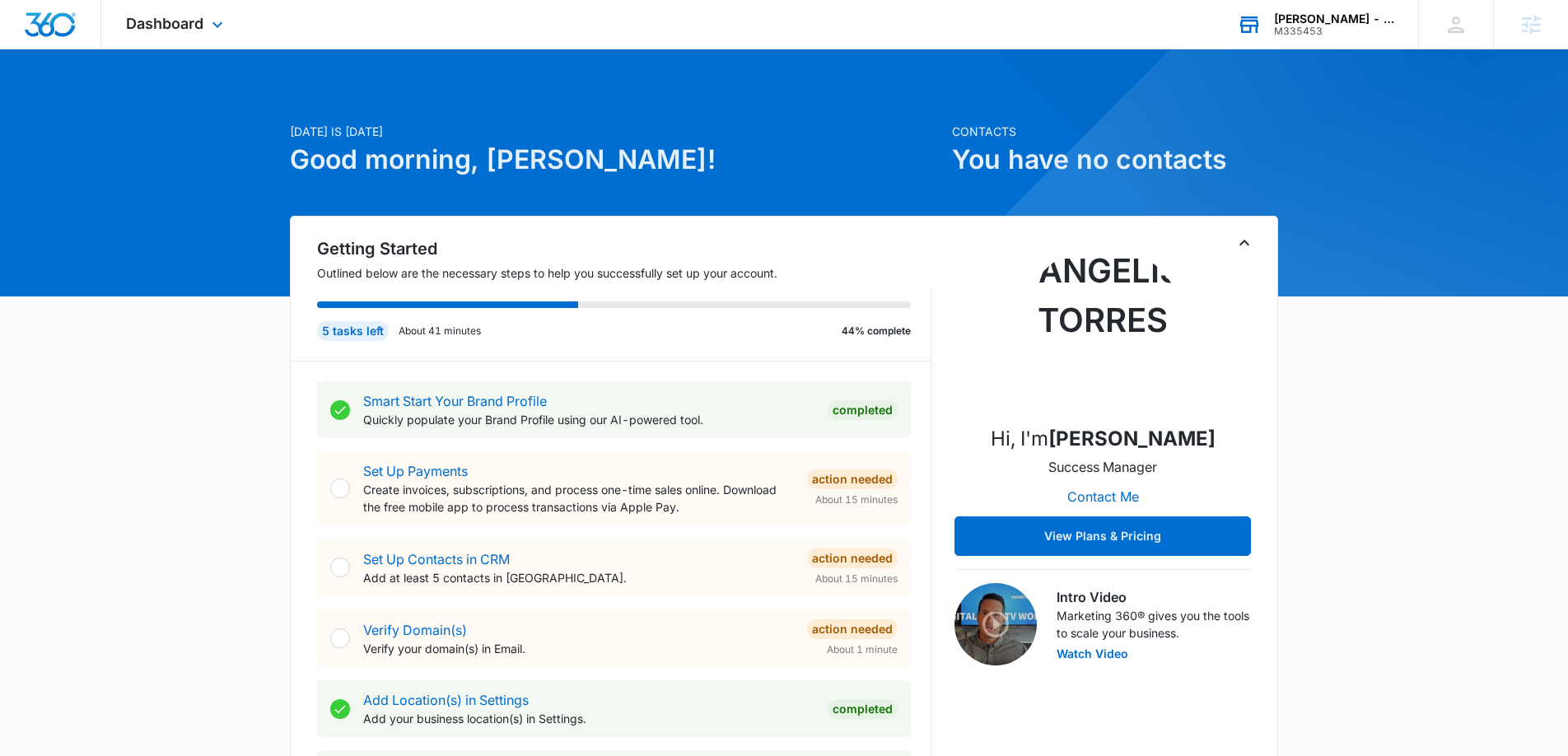
click at [1365, 23] on div "Preston Taub - Image Consultant" at bounding box center [1333, 18] width 120 height 13
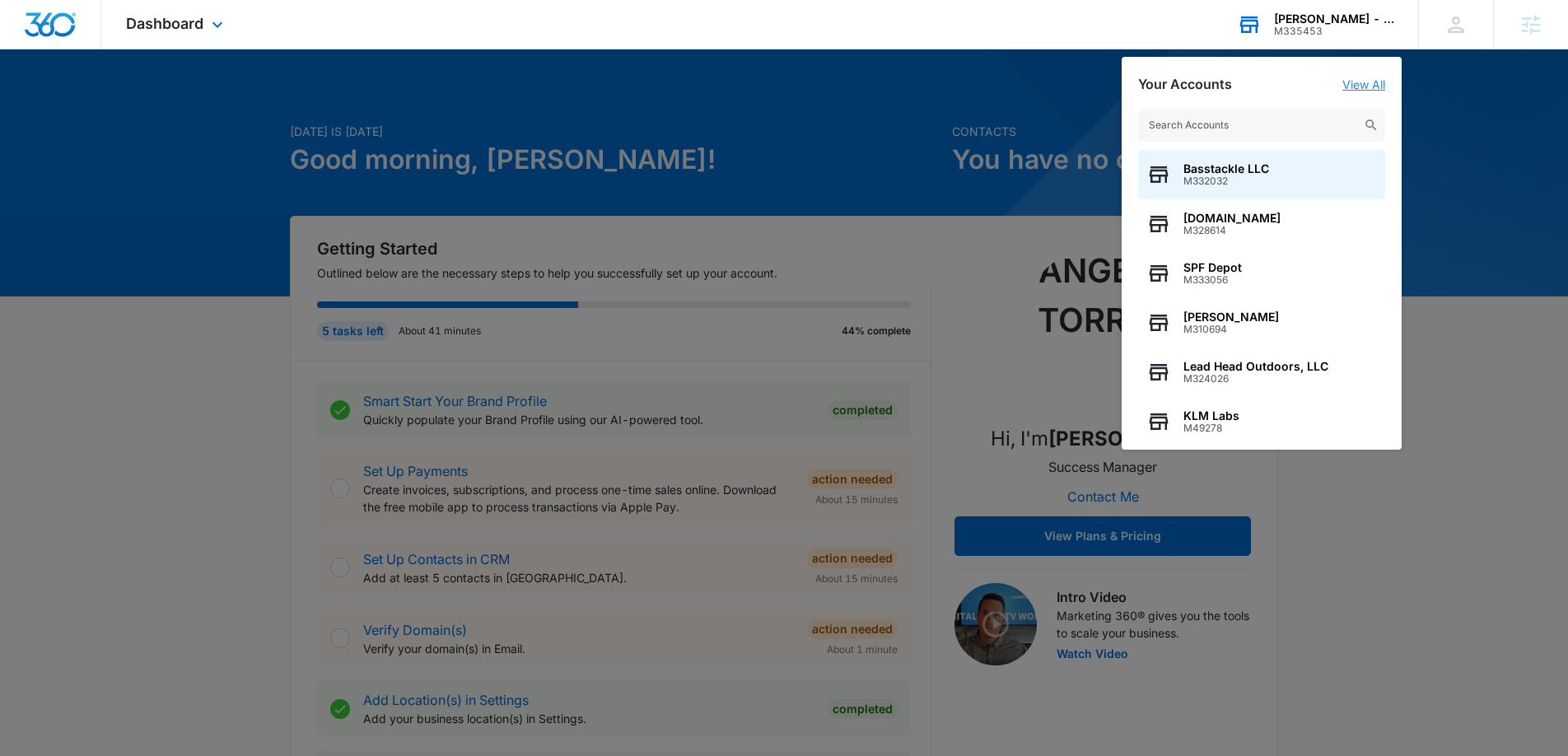
click at [1358, 85] on link "View All" at bounding box center [1363, 84] width 42 height 14
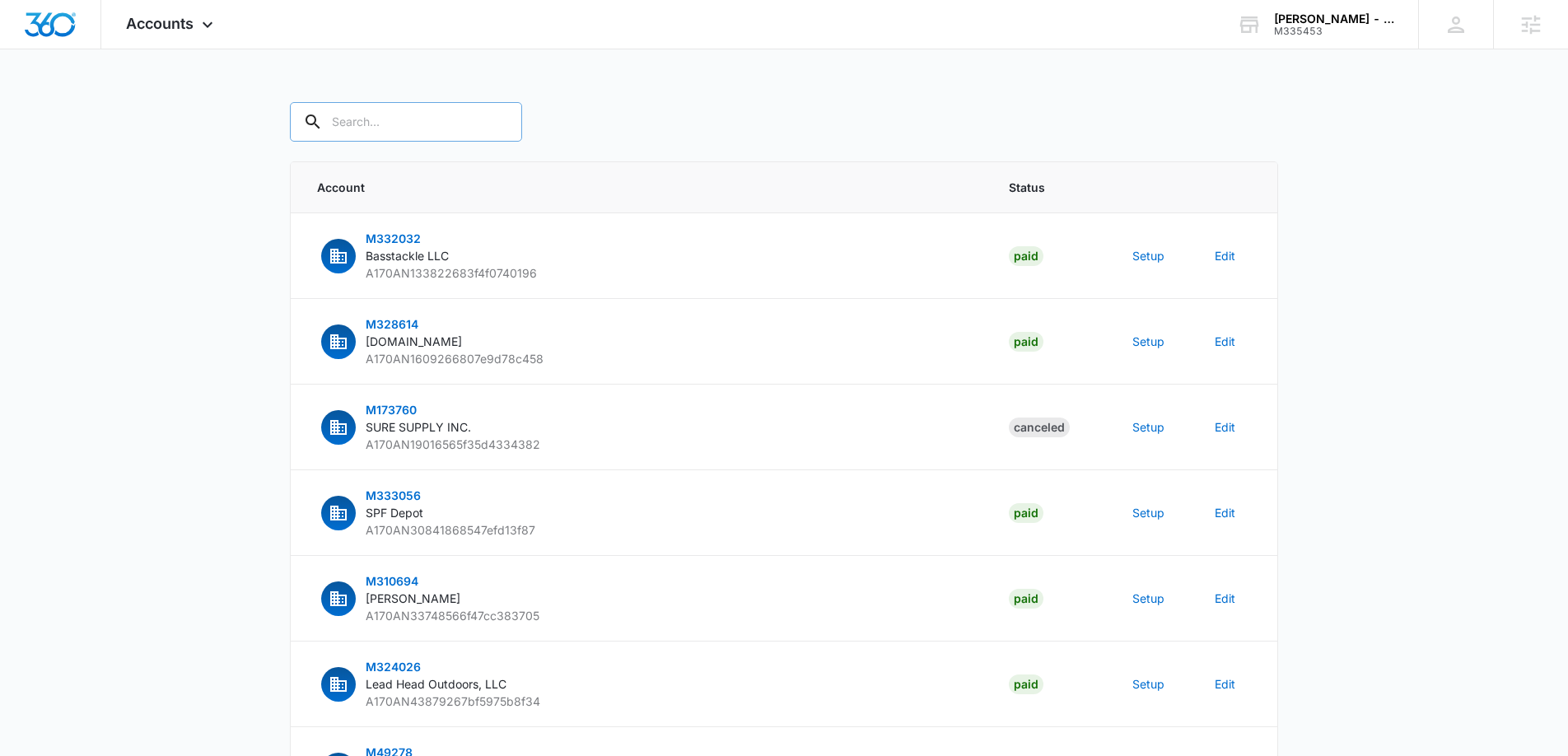
click at [420, 120] on input "text" at bounding box center [406, 122] width 232 height 40
paste input "M335453"
type input "M335453"
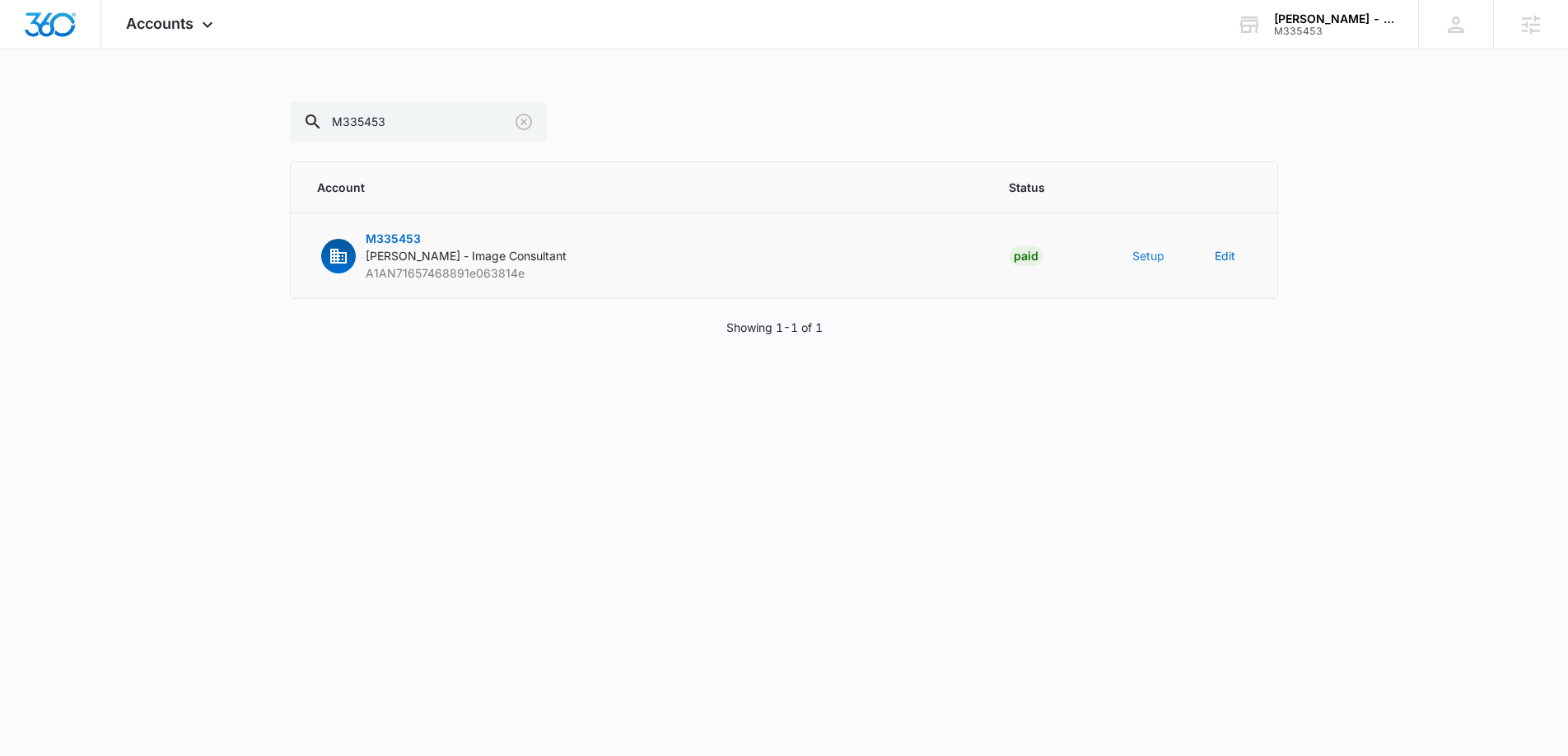
click at [1139, 256] on button "Setup" at bounding box center [1148, 255] width 32 height 17
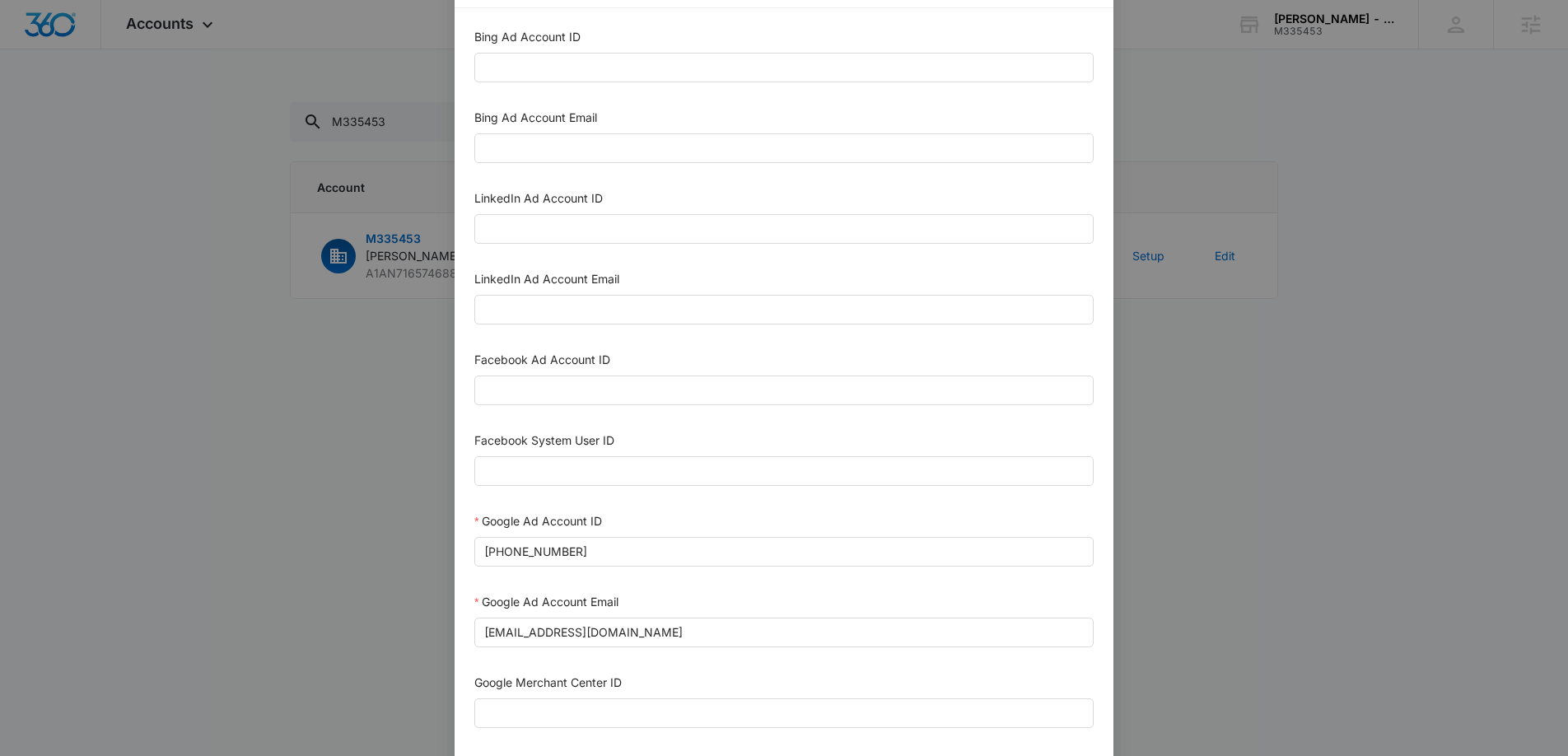
scroll to position [55, 0]
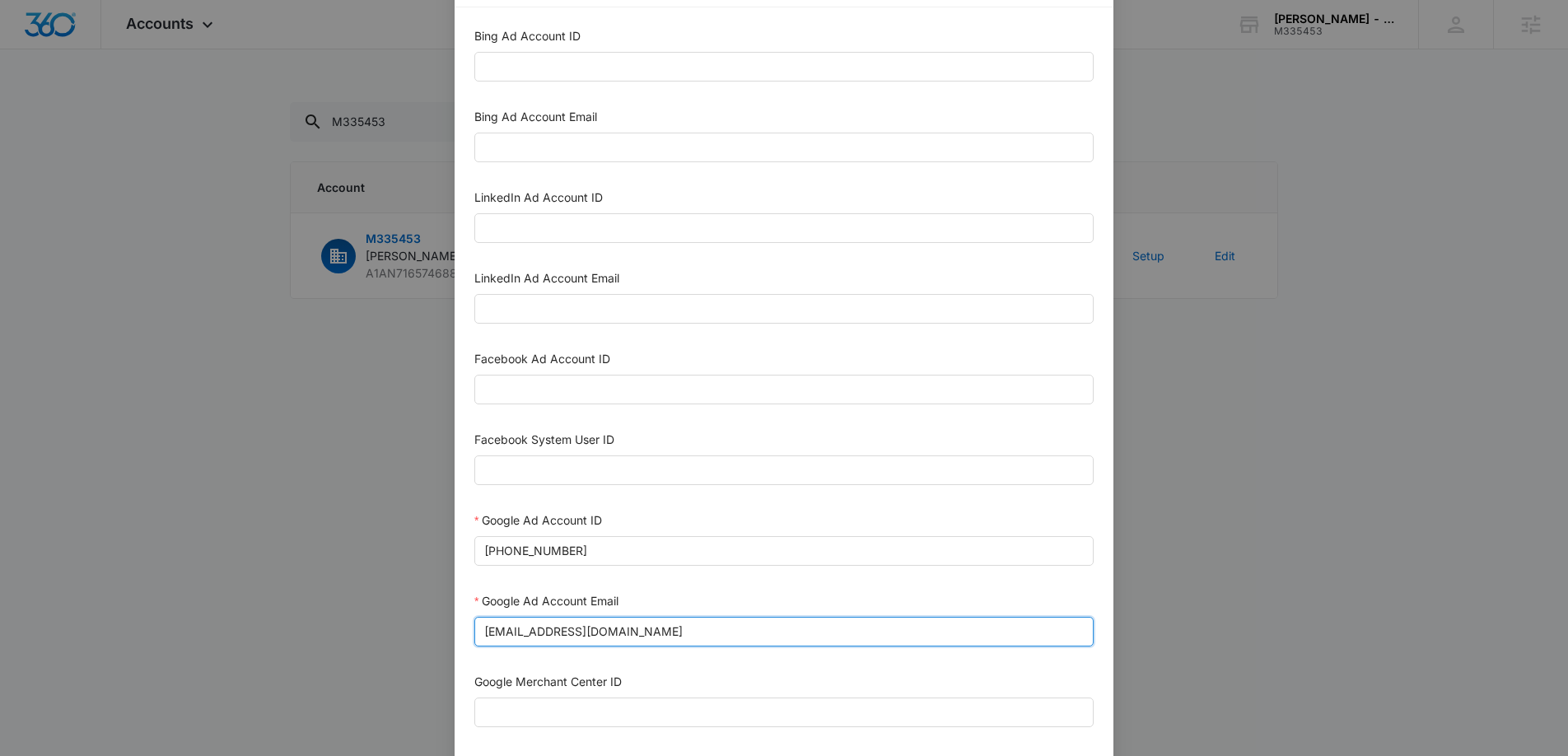
click at [659, 631] on input "m360+accounts1031@madwiremedia.com" at bounding box center [784, 631] width 619 height 29
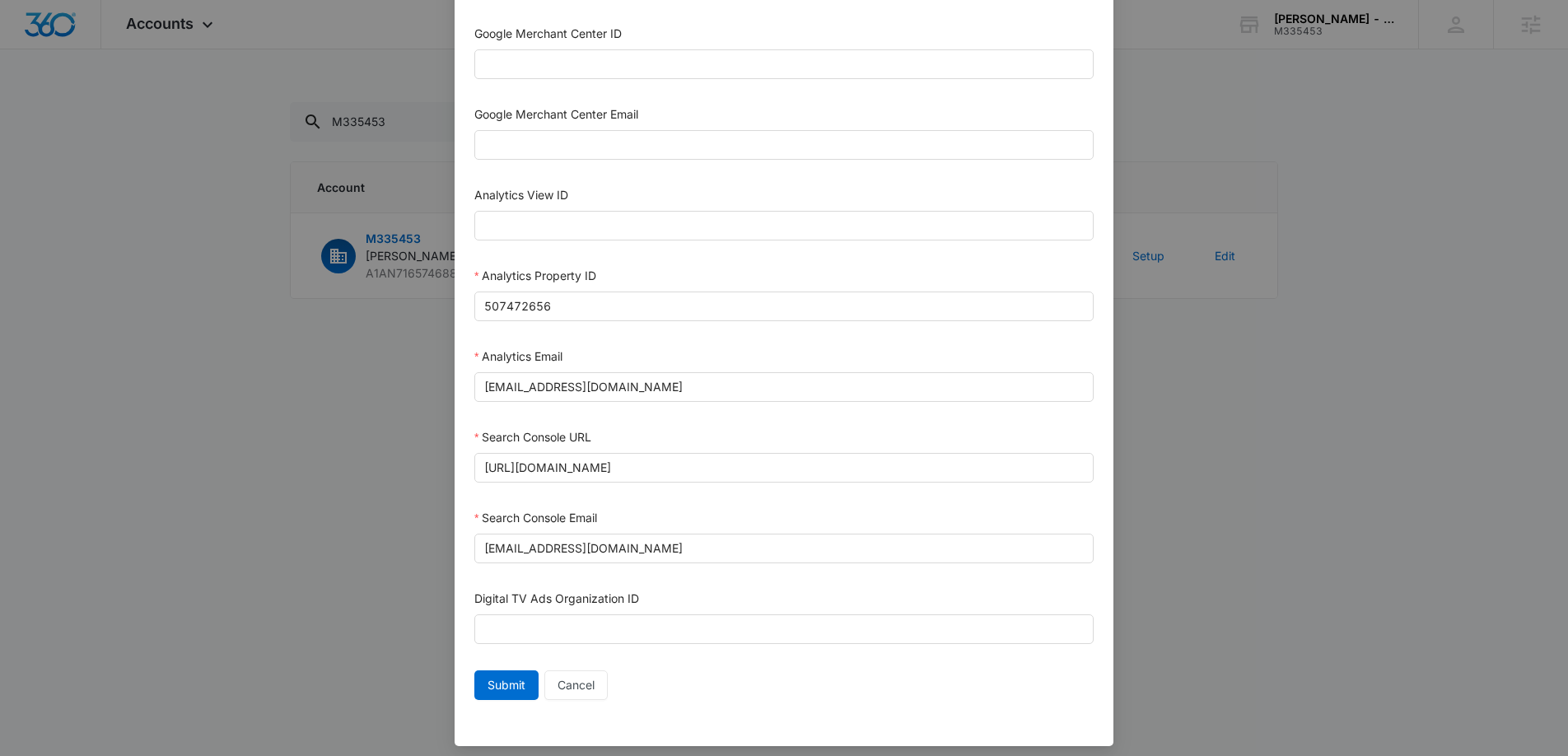
scroll to position [713, 0]
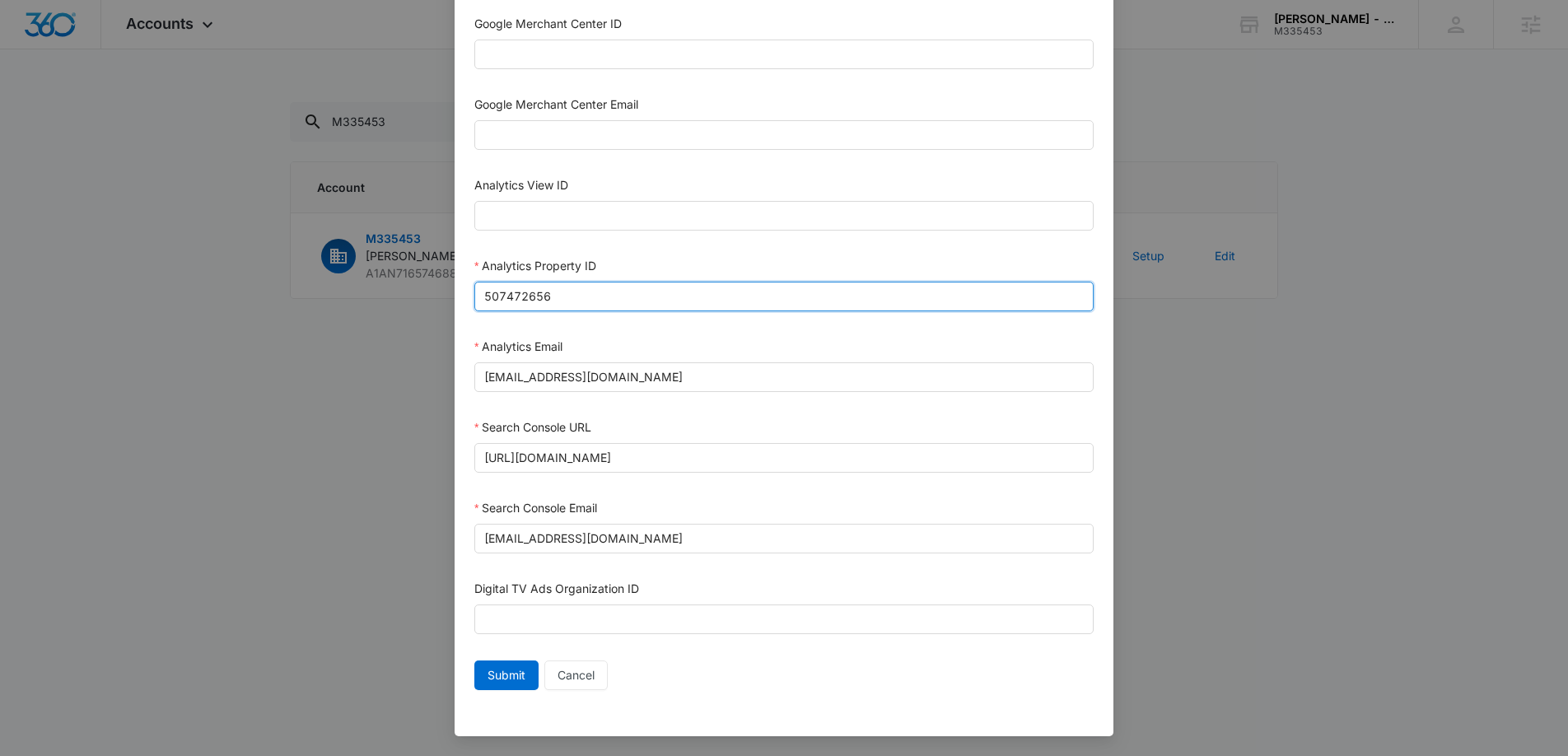
click at [509, 285] on input "507472656" at bounding box center [784, 296] width 619 height 29
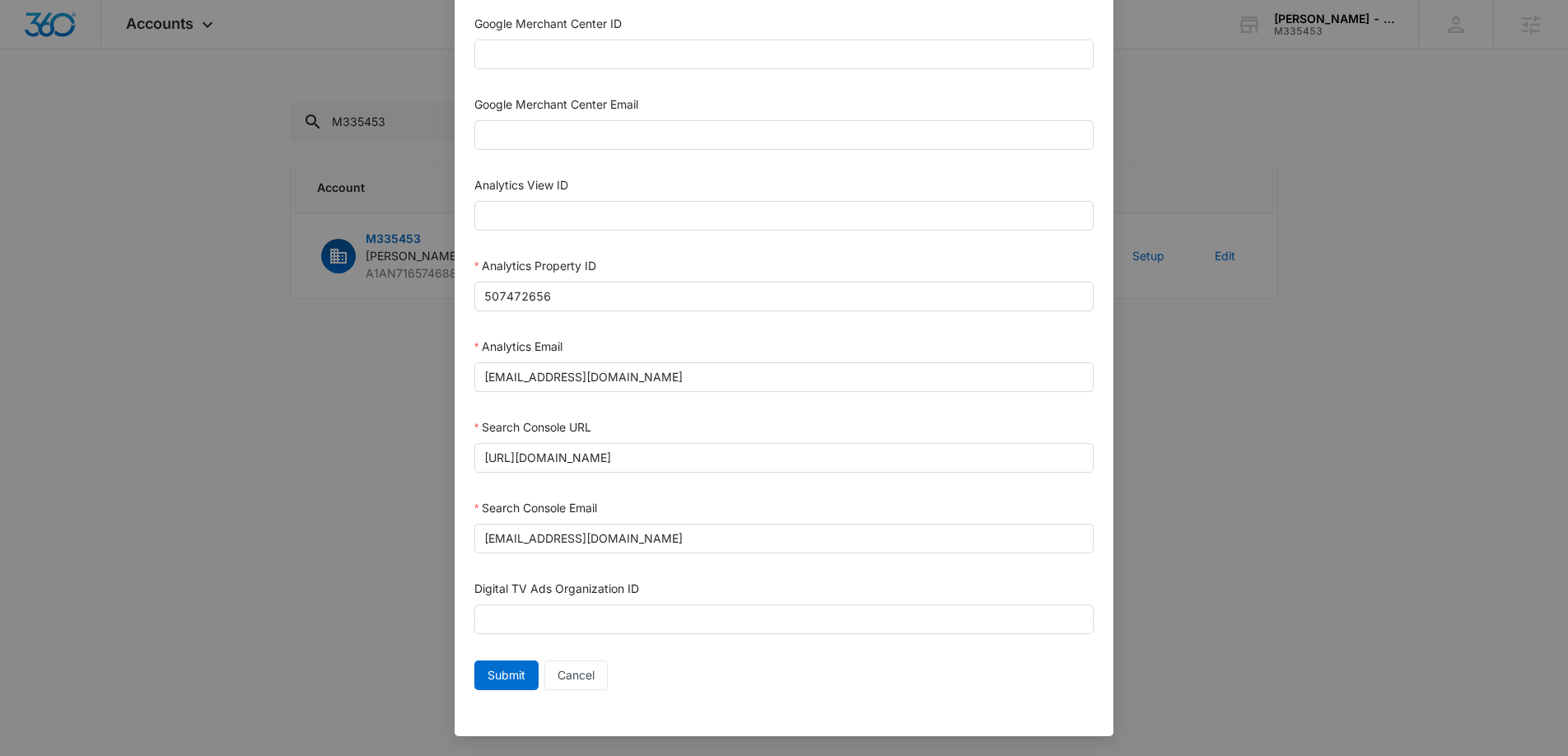
scroll to position [0, 0]
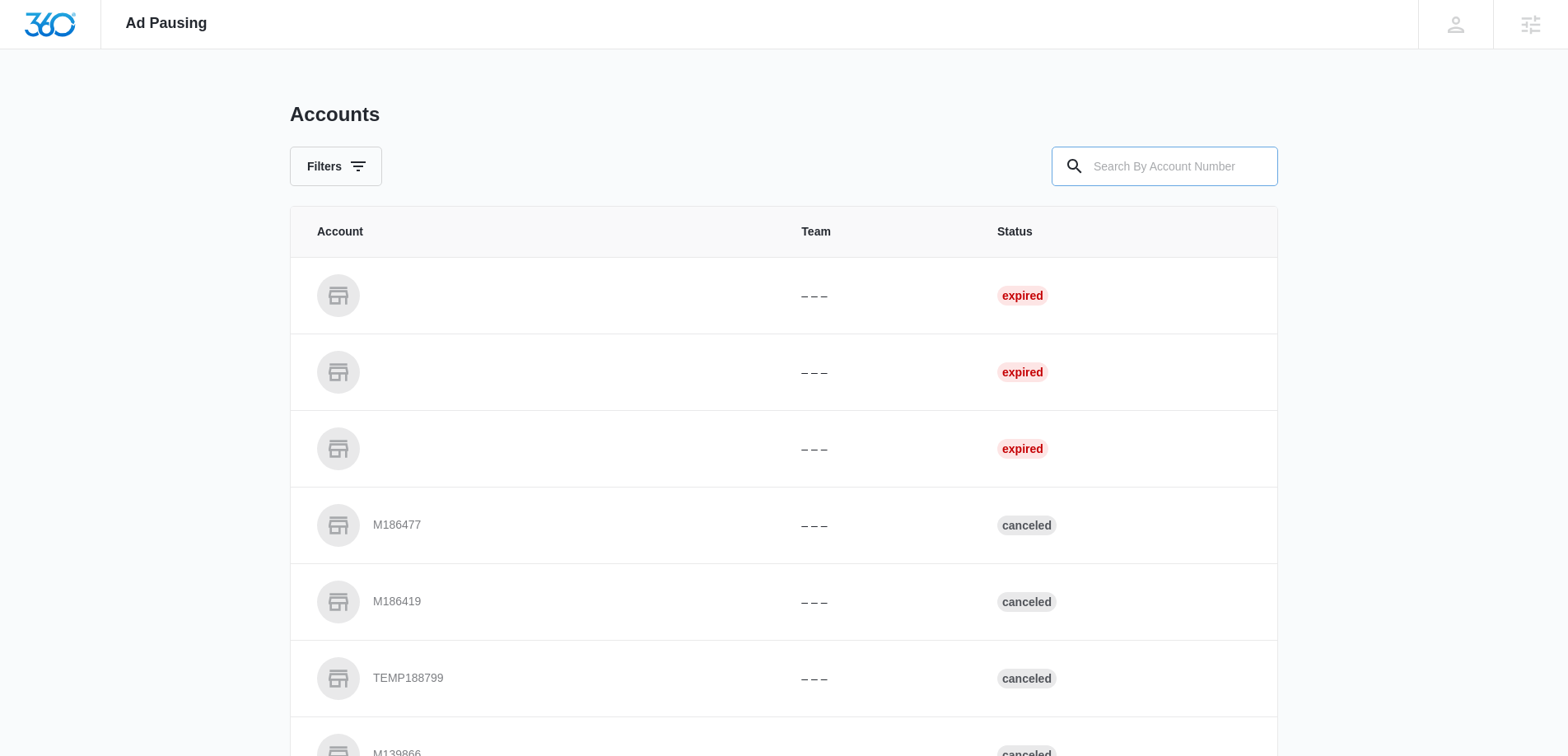
click at [1183, 167] on input "text" at bounding box center [1165, 166] width 227 height 40
type input "M335453"
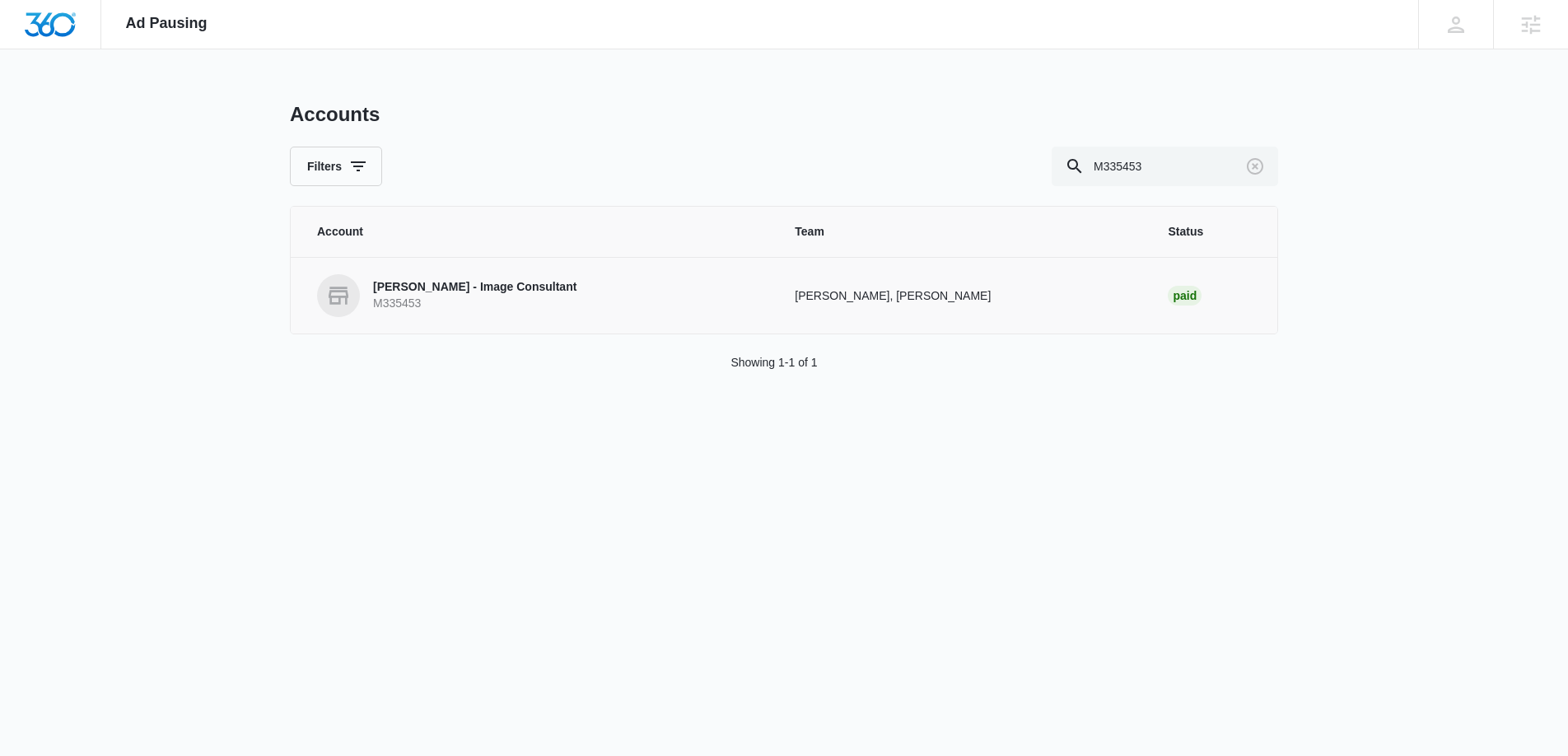
click at [461, 280] on p "Preston Taub - Image Consultant" at bounding box center [474, 287] width 203 height 16
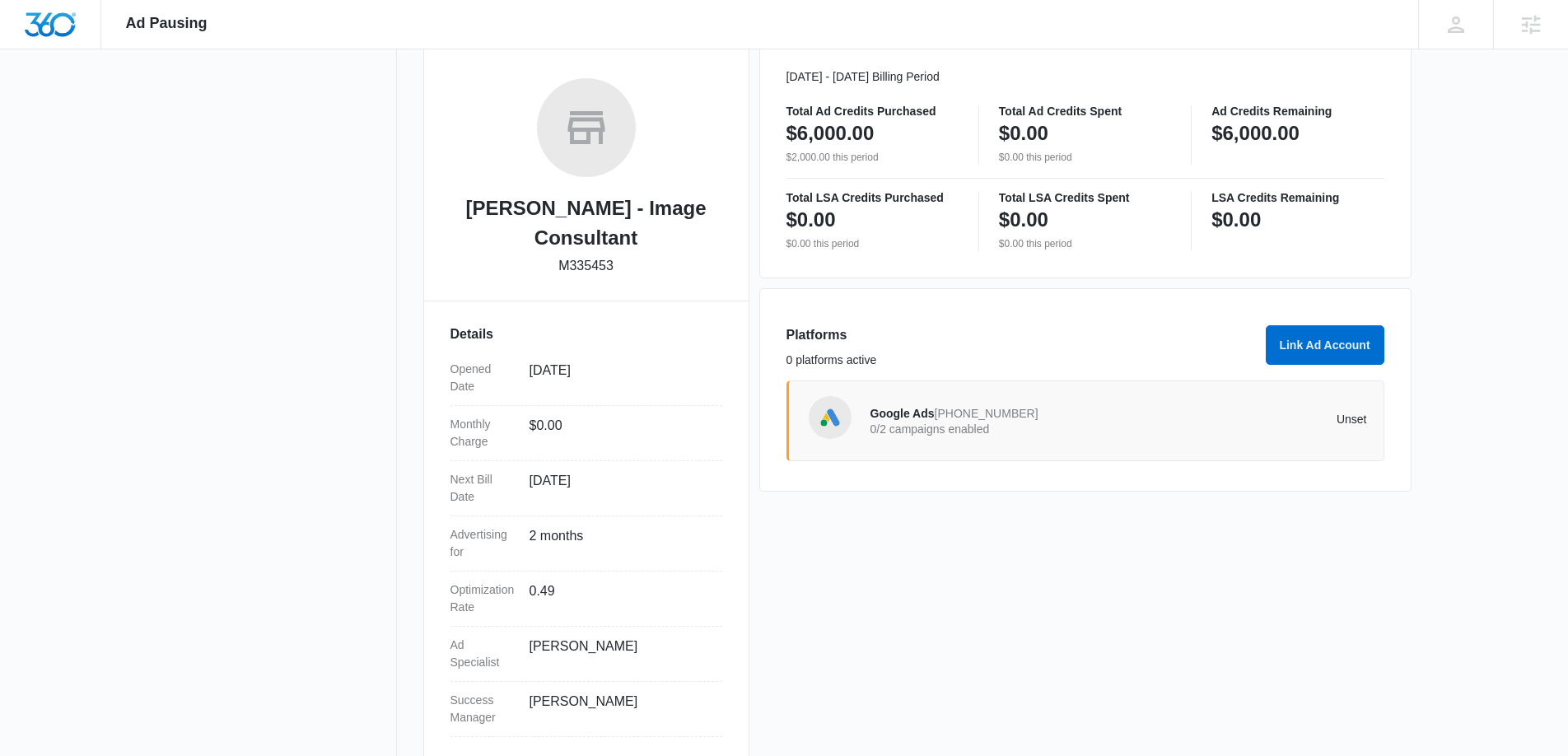
scroll to position [242, 0]
